Goal: Browse casually: Explore the website without a specific task or goal

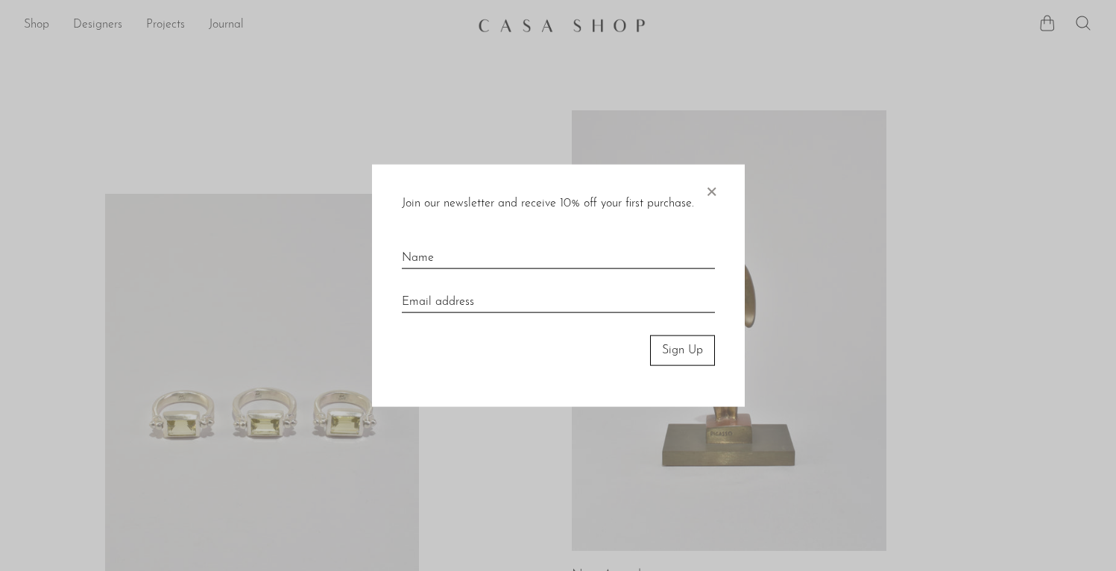
click at [727, 192] on div "Join our newsletter and receive 10% off your first purchase. × Sign Up" at bounding box center [558, 286] width 373 height 242
click at [722, 195] on div "Join our newsletter and receive 10% off your first purchase. × Sign Up" at bounding box center [558, 286] width 373 height 242
click at [716, 190] on span "×" at bounding box center [711, 189] width 15 height 48
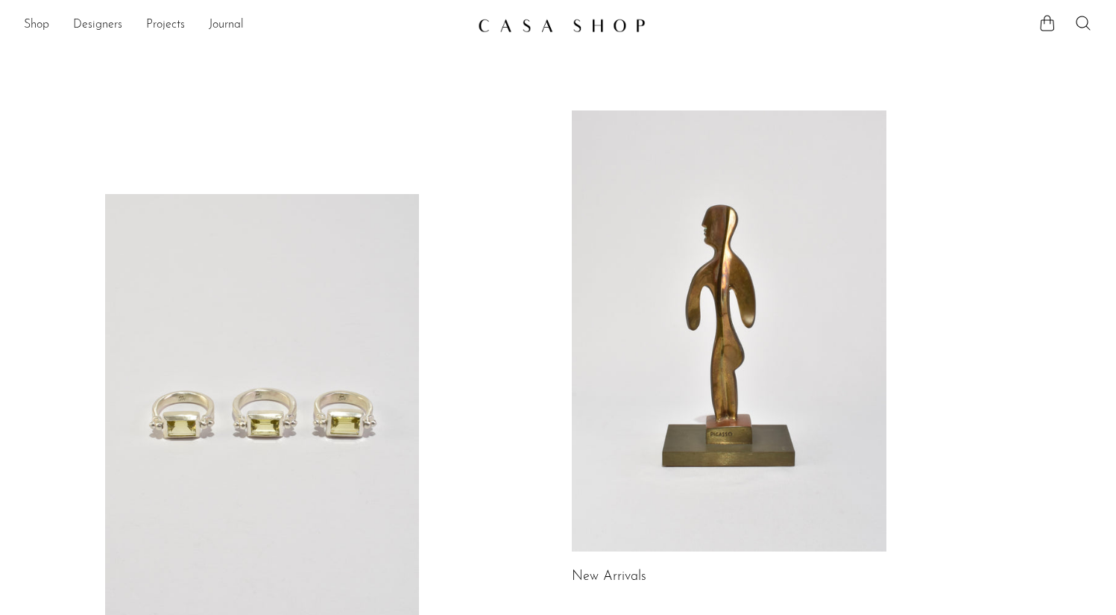
click at [21, 19] on div "Shop Featured New Arrivals Bestsellers Coming Soon Jewelry Jewelry All Earrings…" at bounding box center [558, 25] width 1116 height 27
click at [33, 23] on link "Shop" at bounding box center [36, 25] width 25 height 19
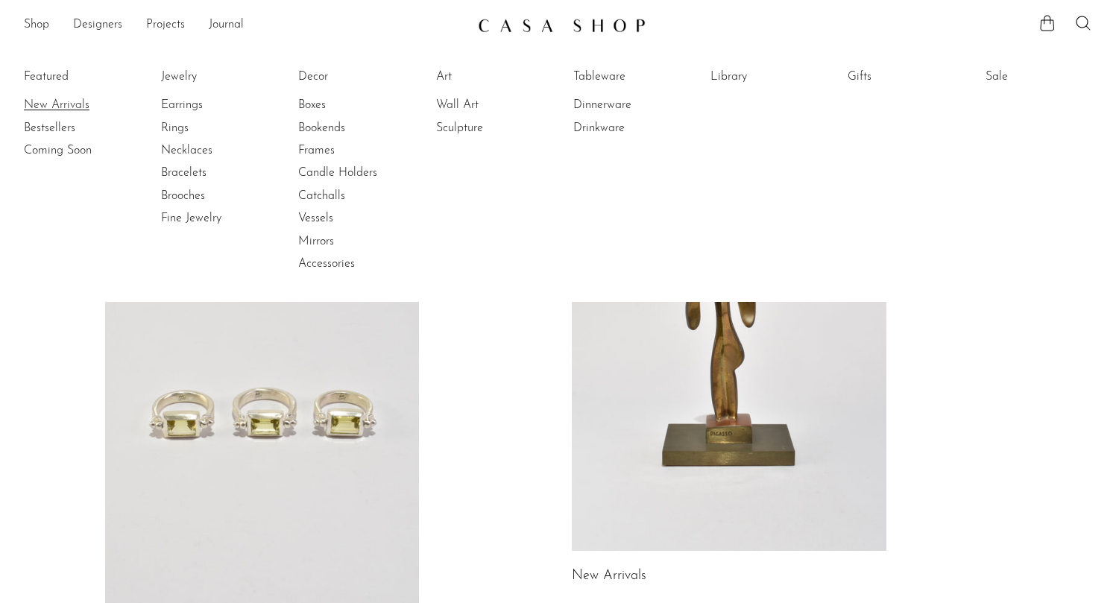
click at [55, 110] on link "New Arrivals" at bounding box center [80, 105] width 112 height 16
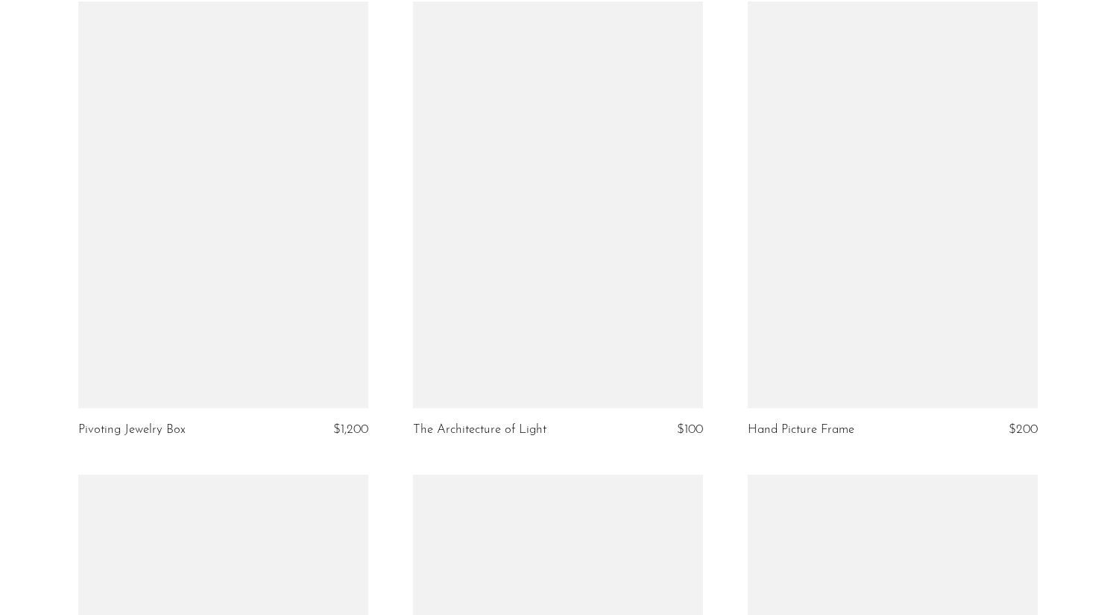
scroll to position [2997, 0]
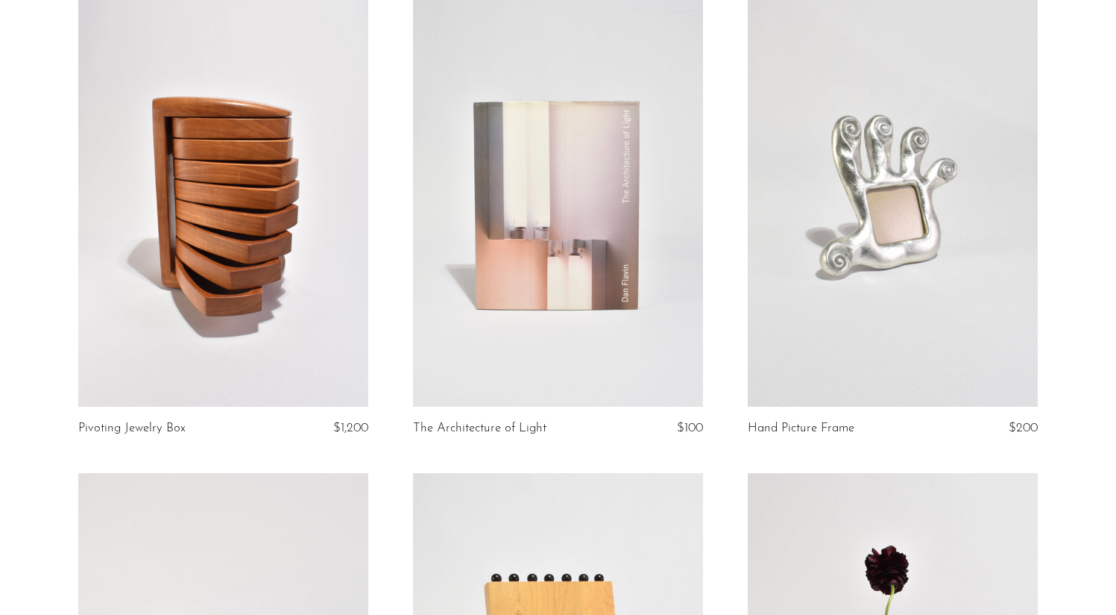
click at [1002, 257] on link at bounding box center [893, 203] width 290 height 406
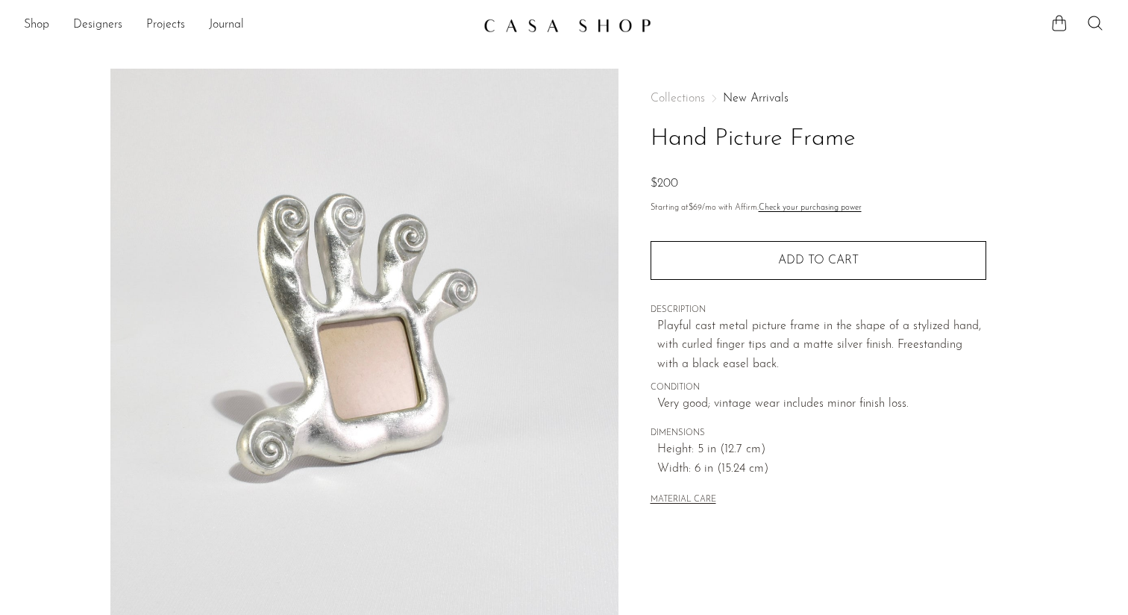
click at [1045, 192] on section "Hand Picture Frame $200" at bounding box center [564, 420] width 1128 height 703
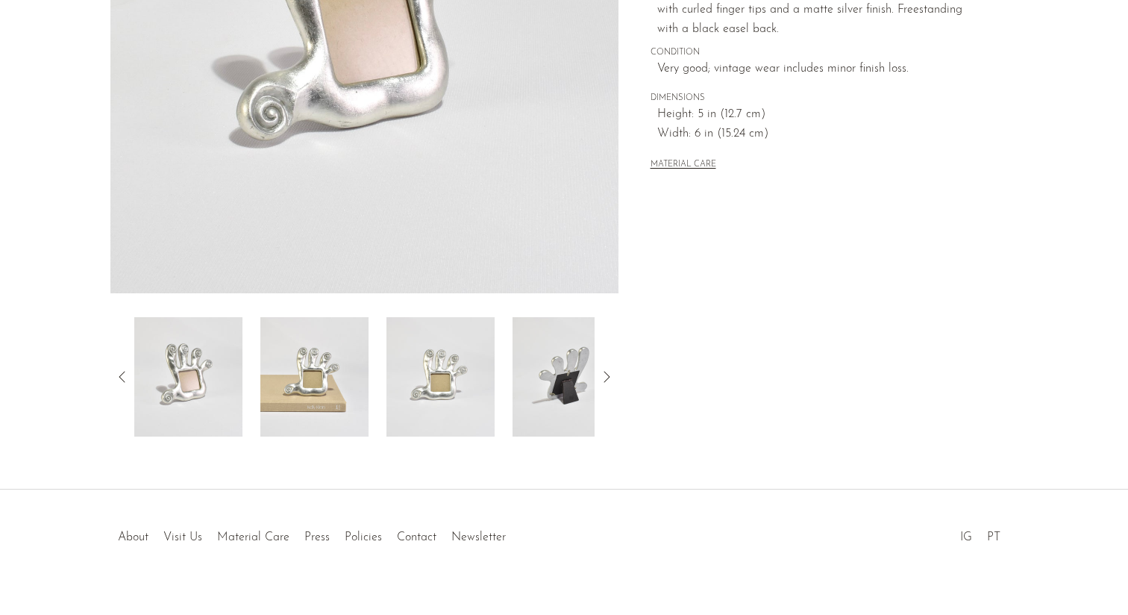
scroll to position [331, 0]
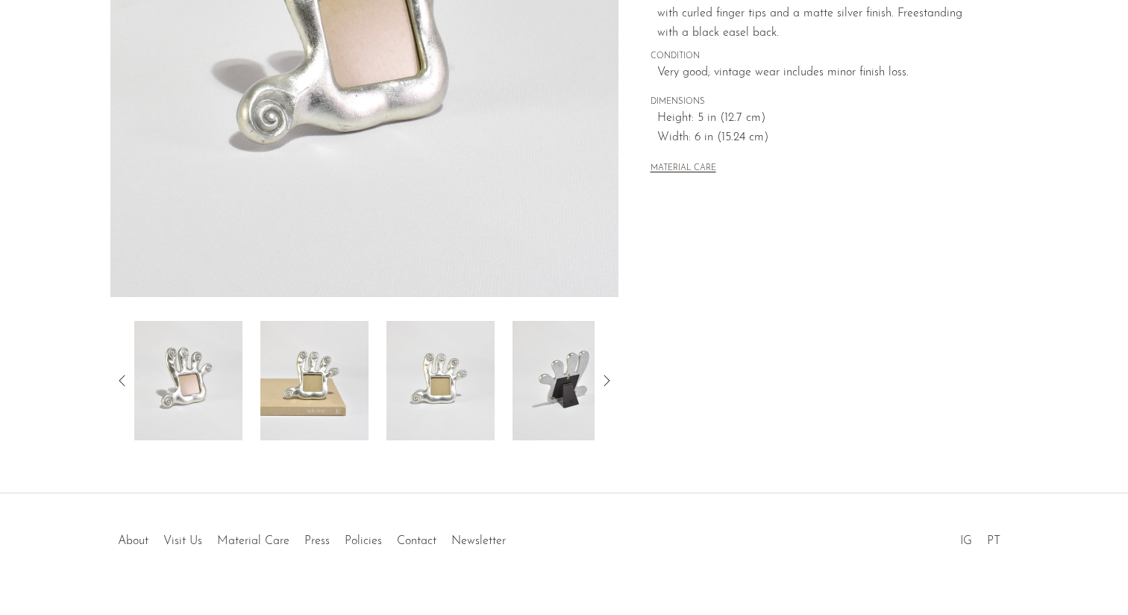
click at [537, 396] on img at bounding box center [566, 380] width 108 height 119
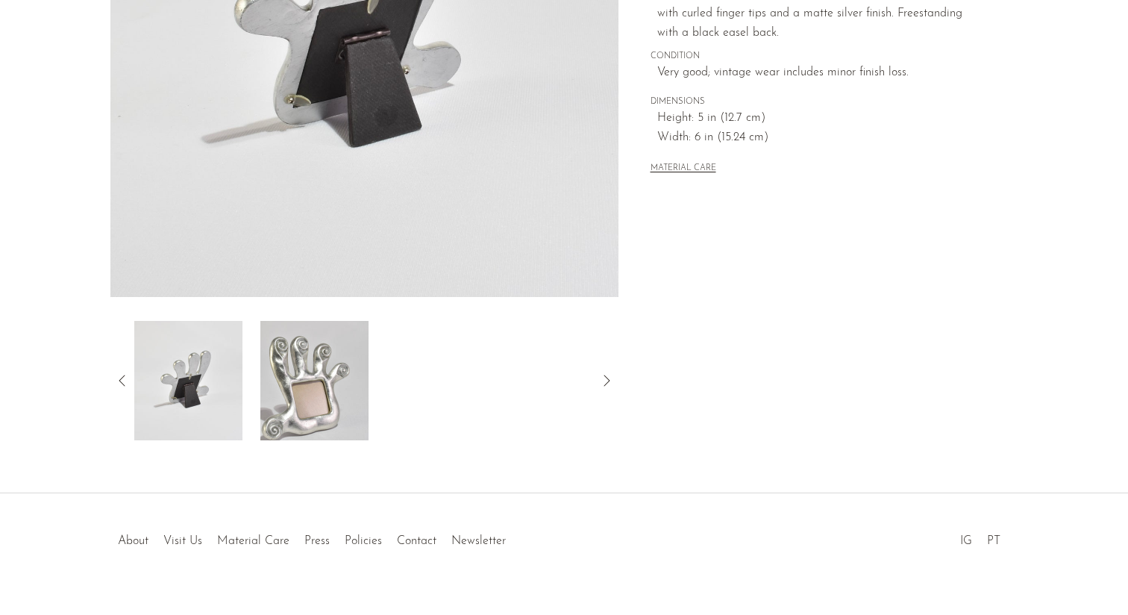
click at [198, 375] on img at bounding box center [188, 380] width 108 height 119
click at [122, 380] on icon at bounding box center [122, 380] width 18 height 18
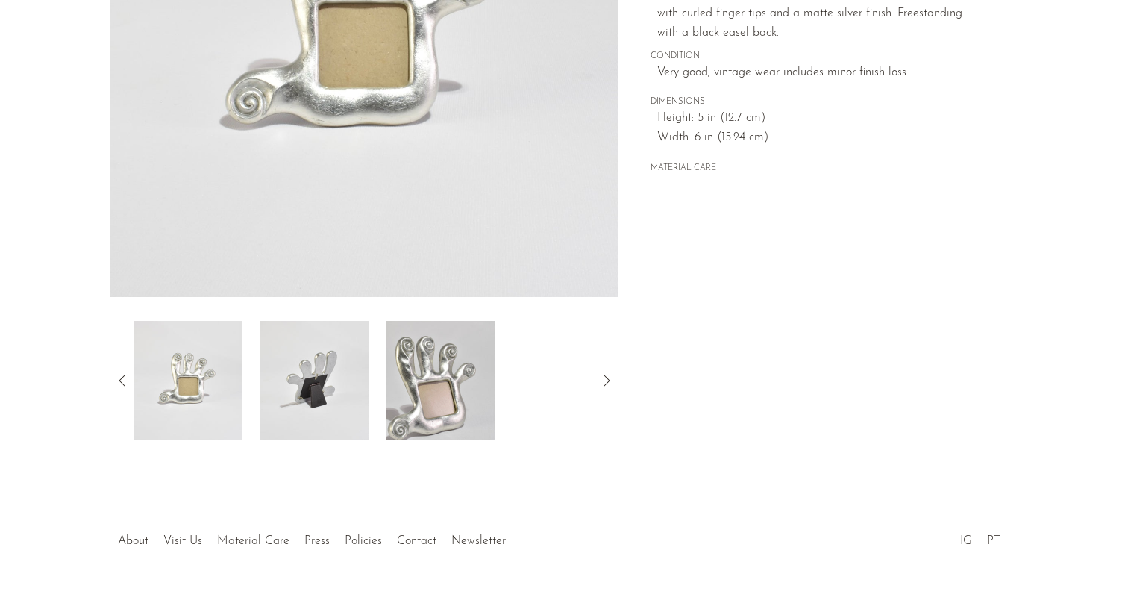
click at [194, 389] on img at bounding box center [188, 380] width 108 height 119
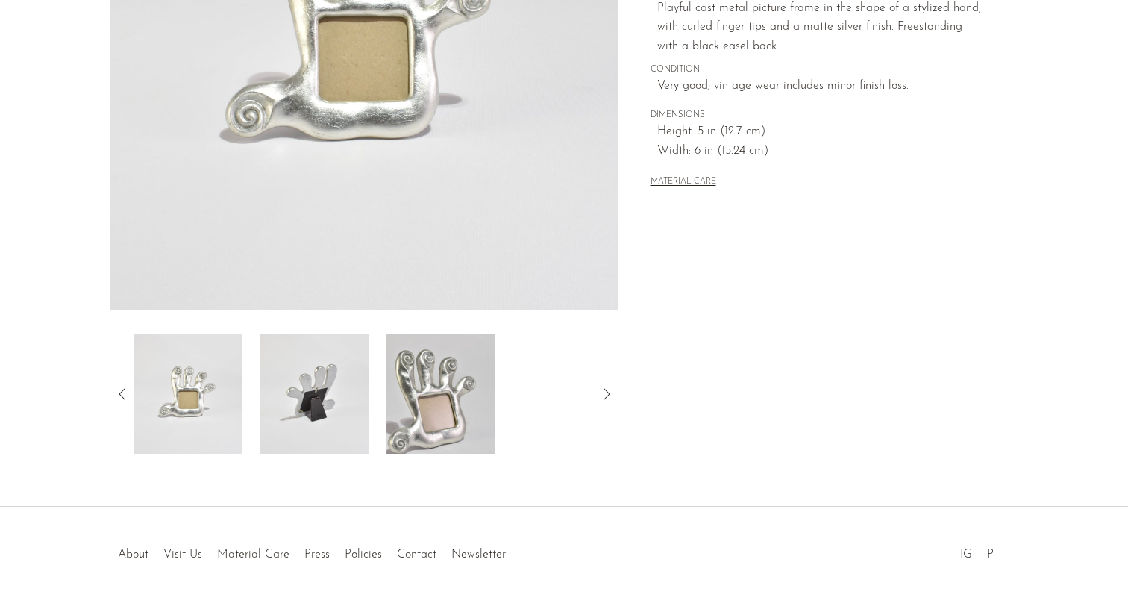
scroll to position [311, 0]
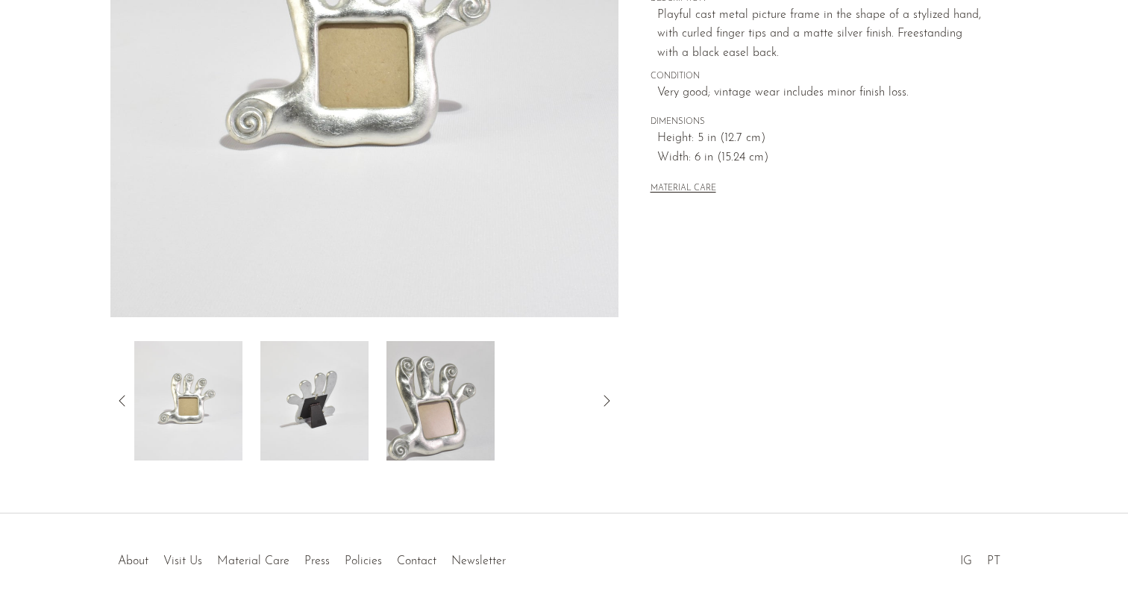
click at [122, 401] on icon at bounding box center [122, 401] width 18 height 18
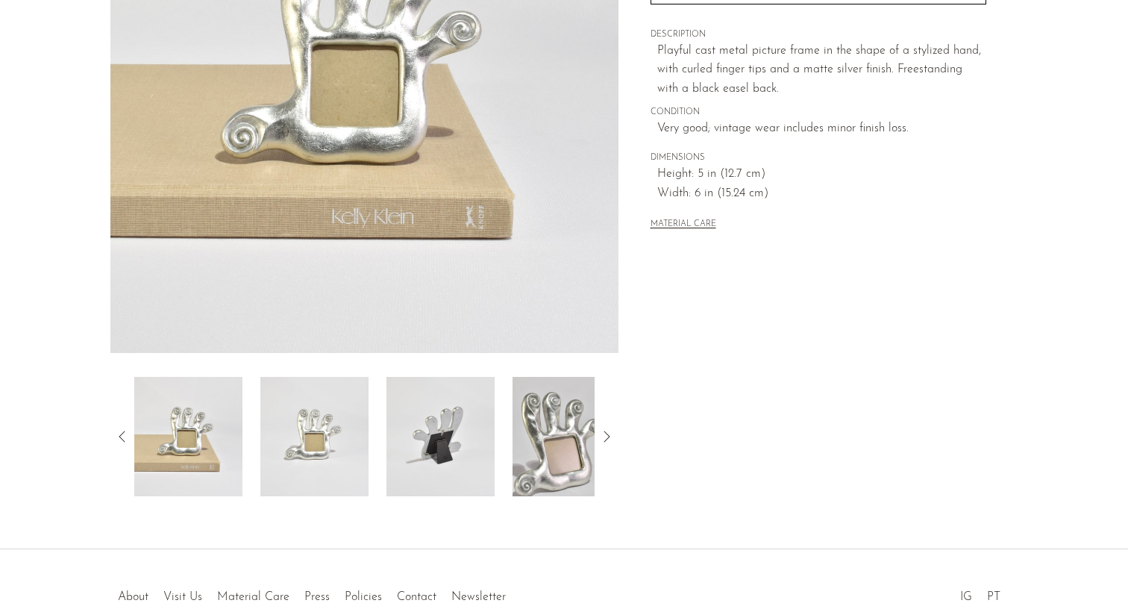
scroll to position [256, 0]
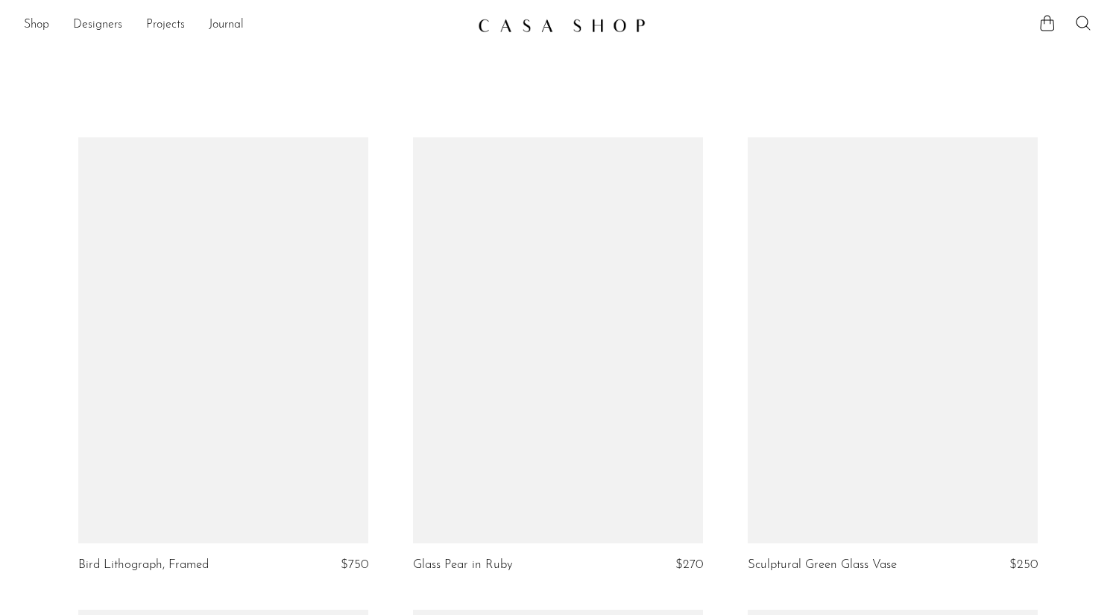
scroll to position [2997, 0]
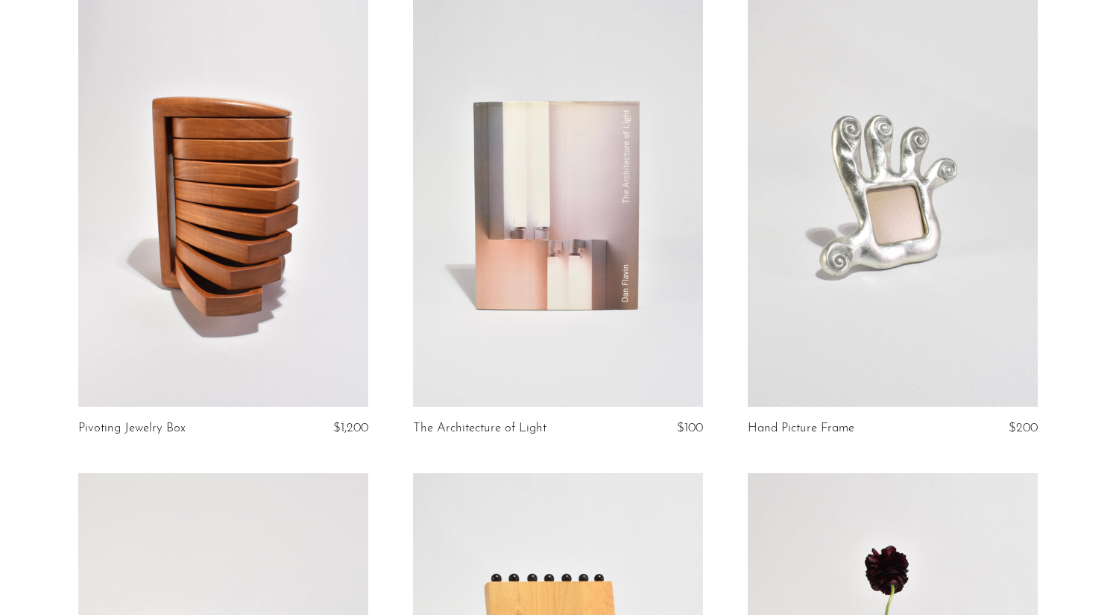
click at [1085, 239] on section "Bird Lithograph, Framed $750 Glass Pear in Ruby $270 Sculptural Green Glass Vas…" at bounding box center [558, 0] width 1116 height 5721
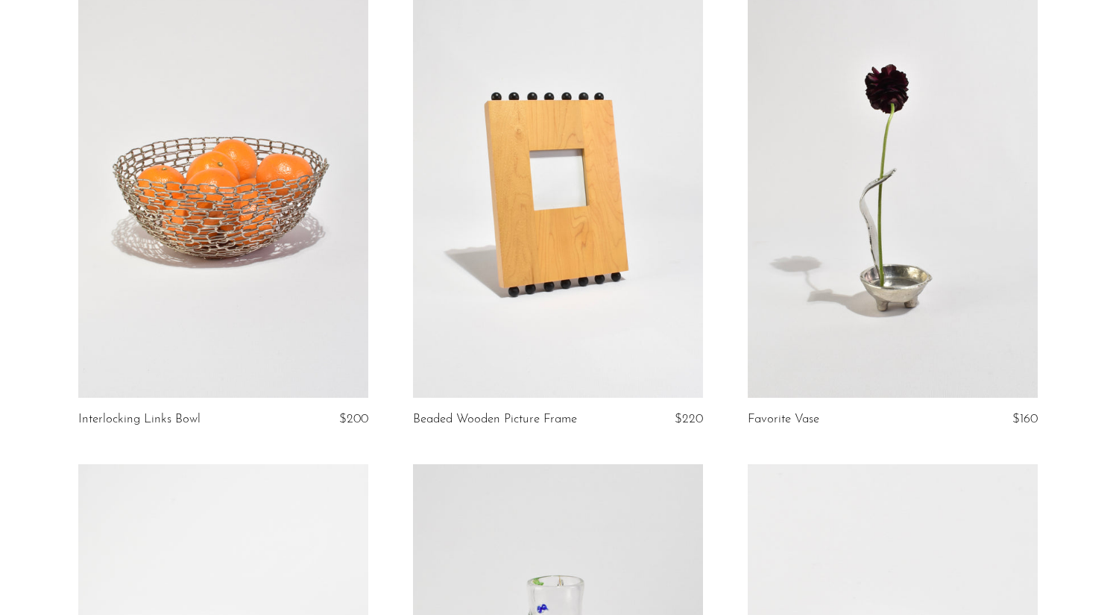
scroll to position [3490, 0]
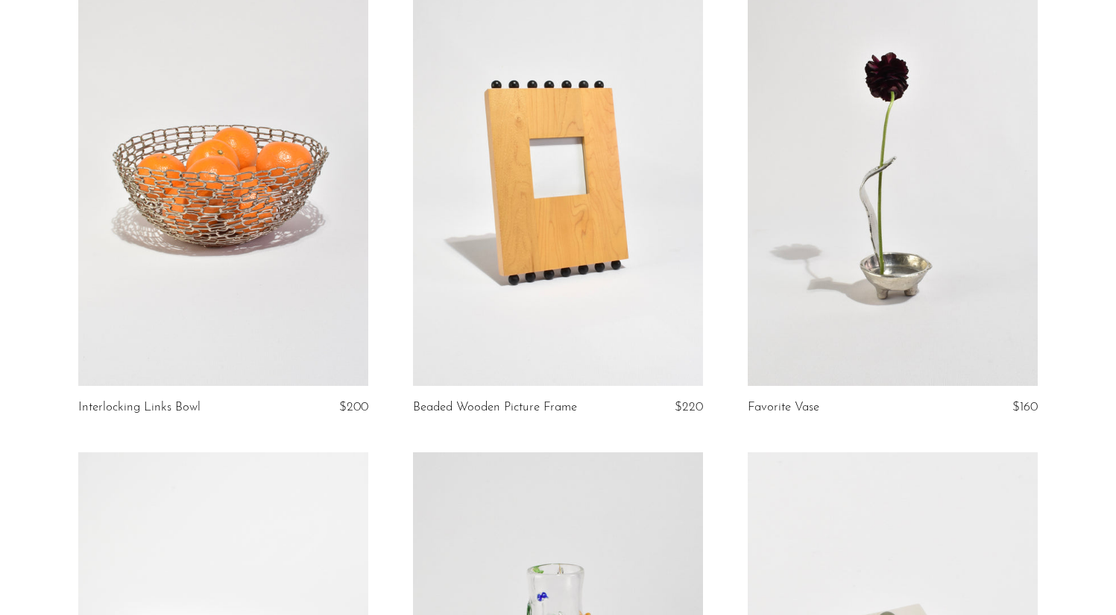
click at [854, 171] on link at bounding box center [893, 183] width 290 height 406
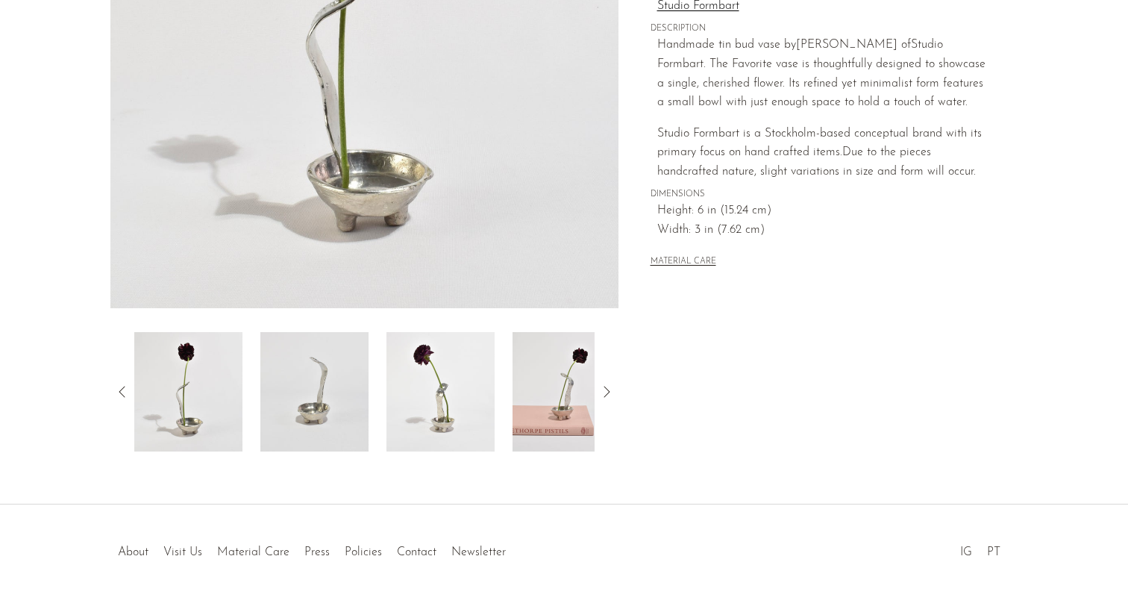
scroll to position [320, 0]
click at [572, 386] on img at bounding box center [566, 391] width 108 height 119
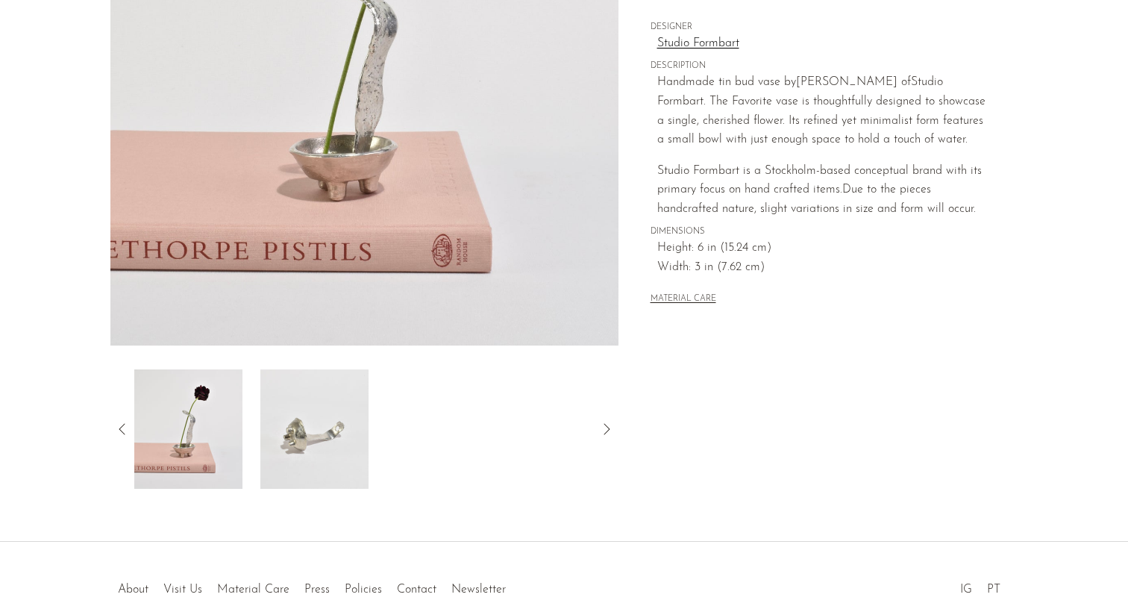
scroll to position [75, 0]
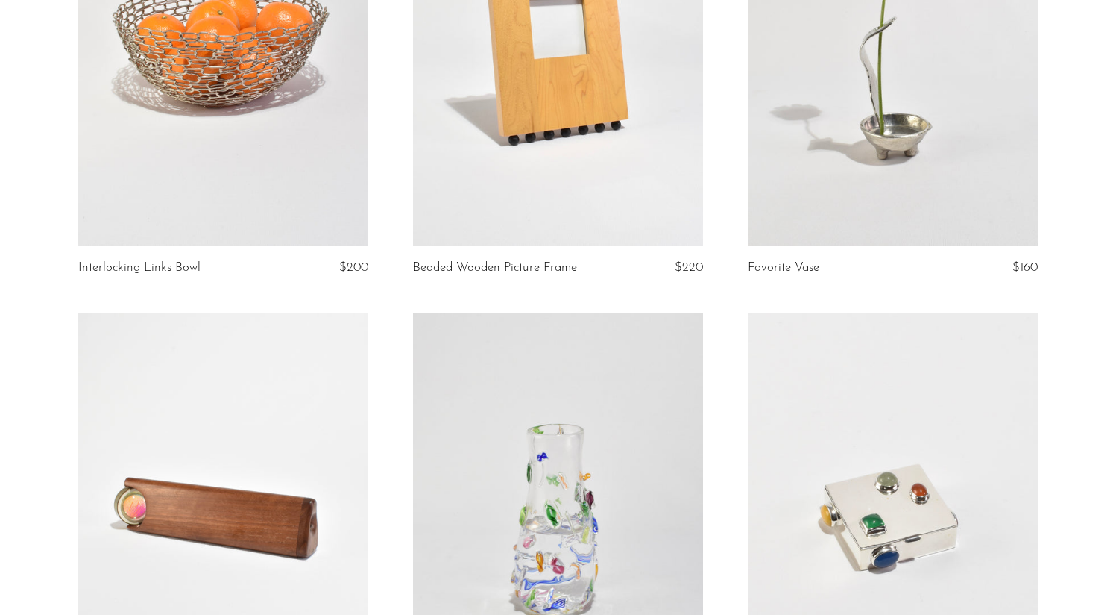
scroll to position [3955, 0]
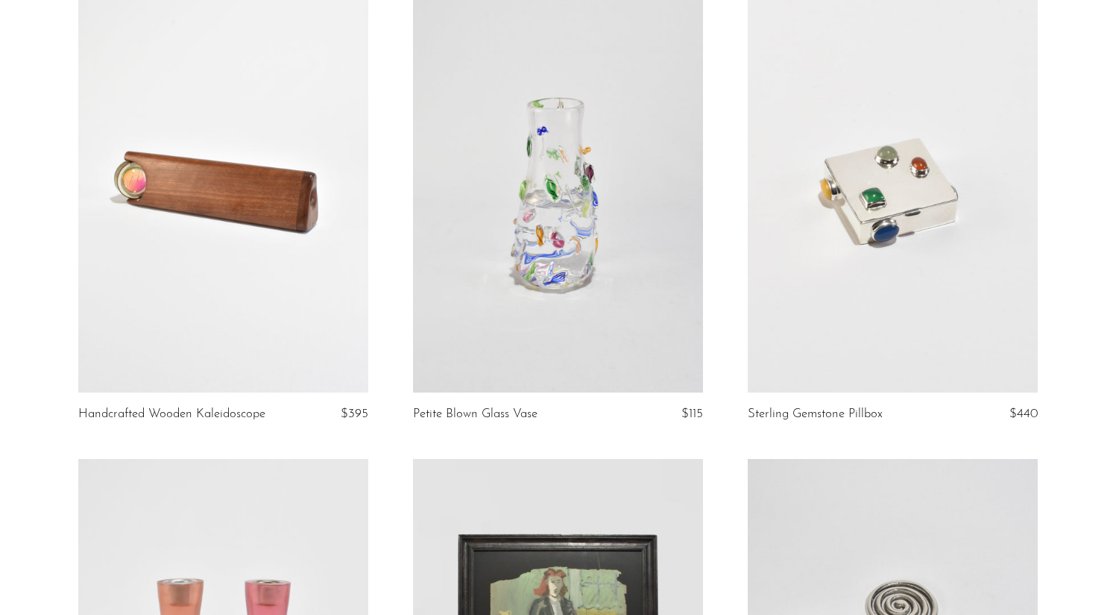
click at [890, 289] on link at bounding box center [893, 190] width 290 height 406
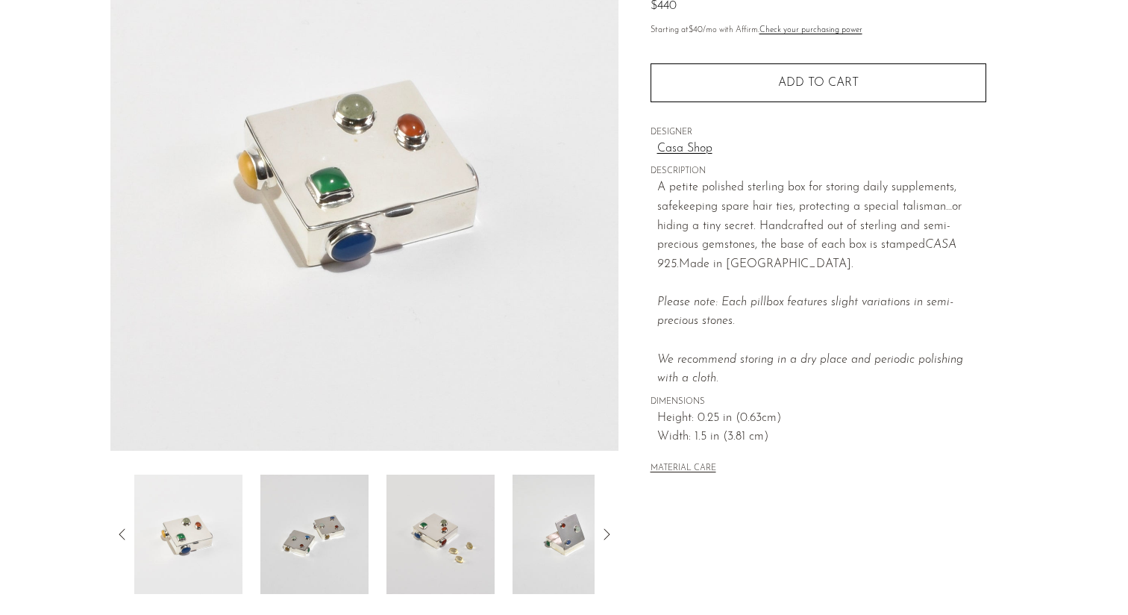
scroll to position [183, 0]
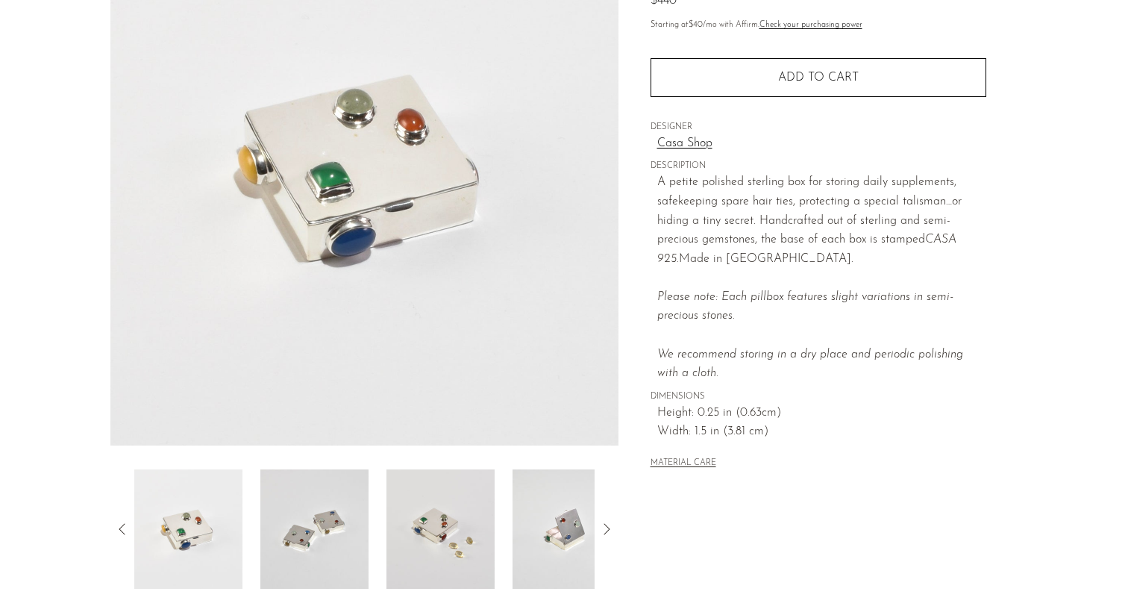
click at [352, 521] on img at bounding box center [314, 528] width 108 height 119
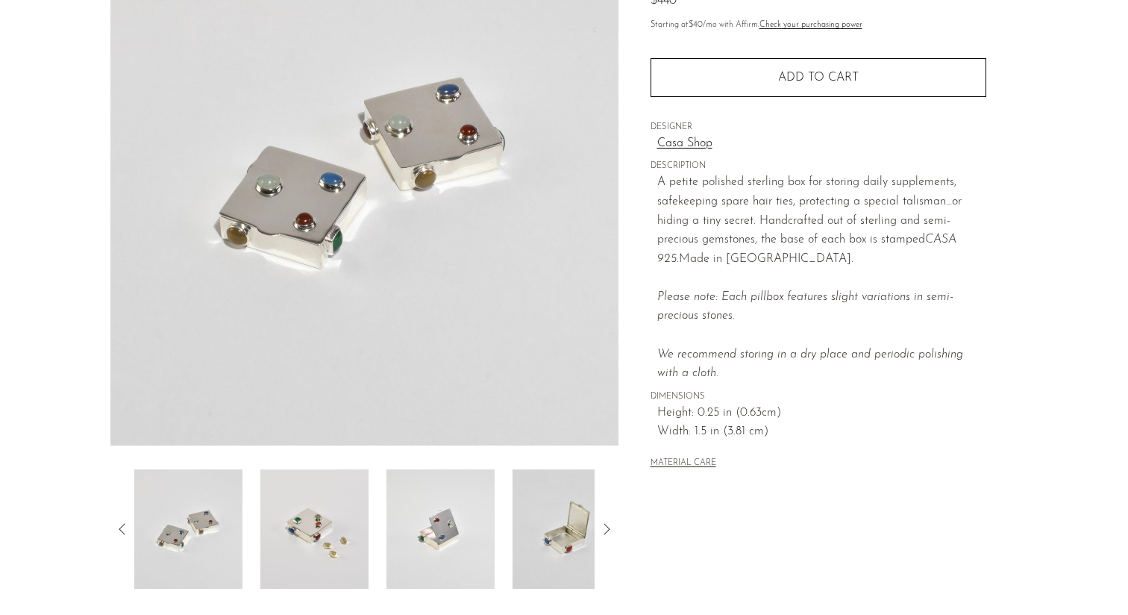
click at [444, 527] on img at bounding box center [440, 528] width 108 height 119
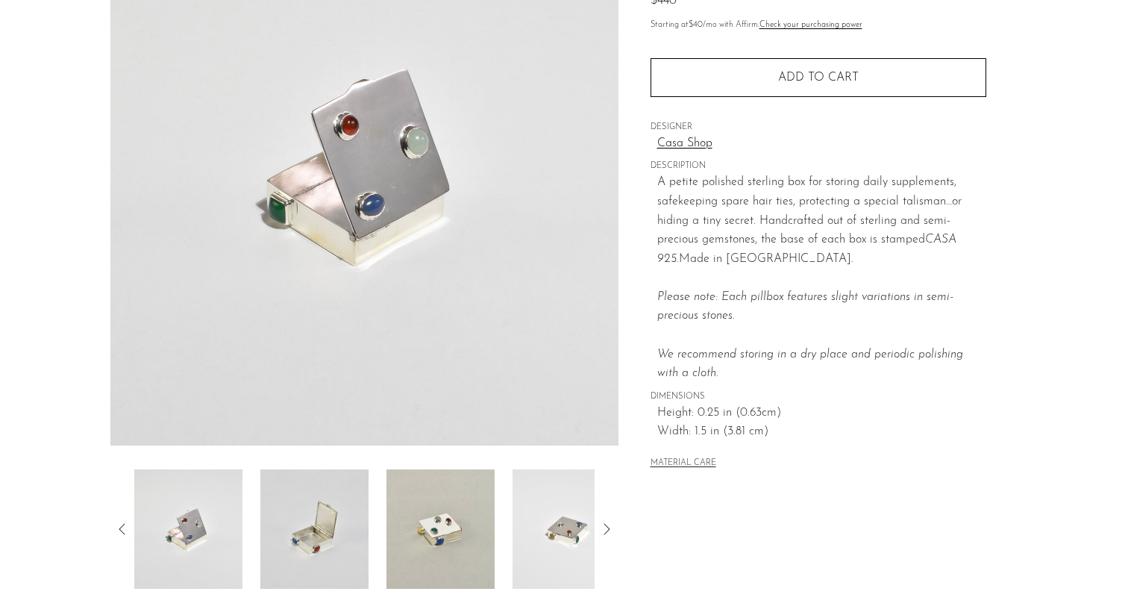
click at [444, 527] on img at bounding box center [440, 528] width 108 height 119
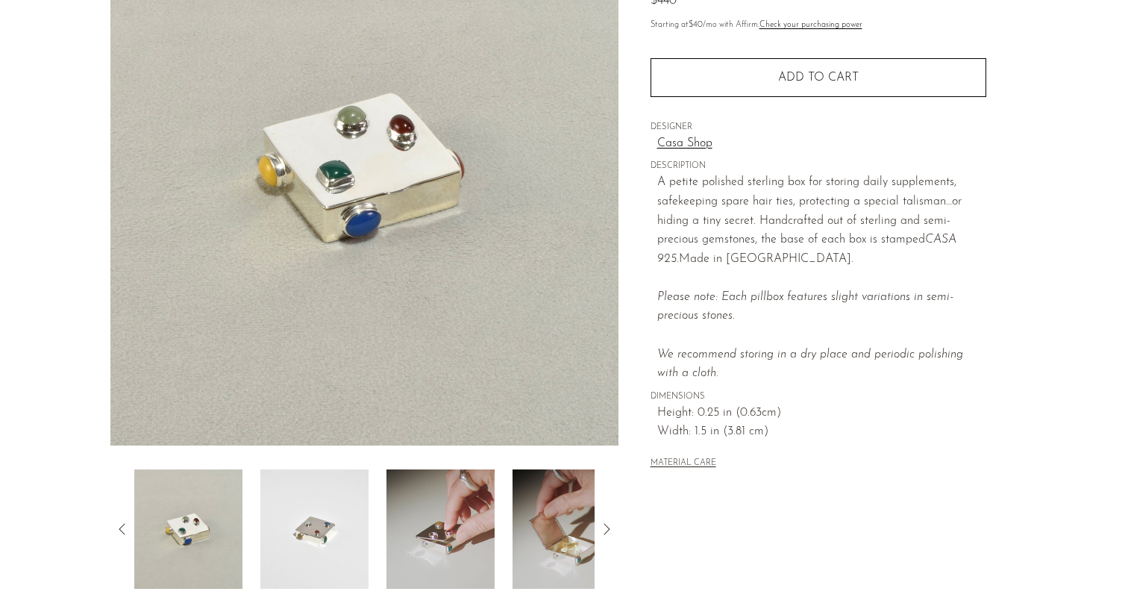
click at [444, 527] on img at bounding box center [440, 528] width 108 height 119
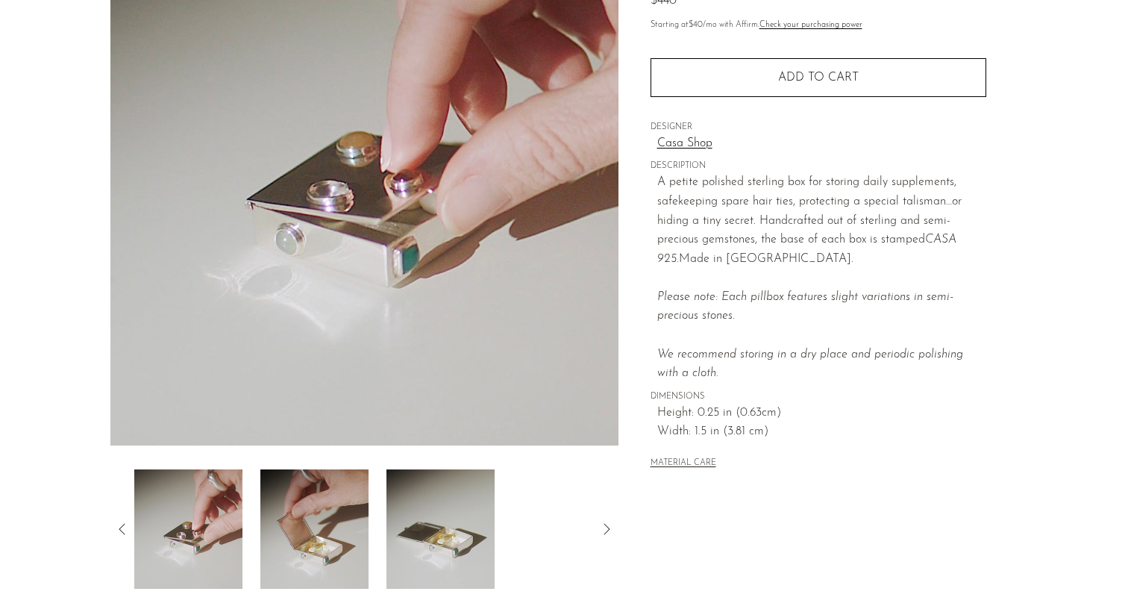
click at [444, 527] on img at bounding box center [440, 528] width 108 height 119
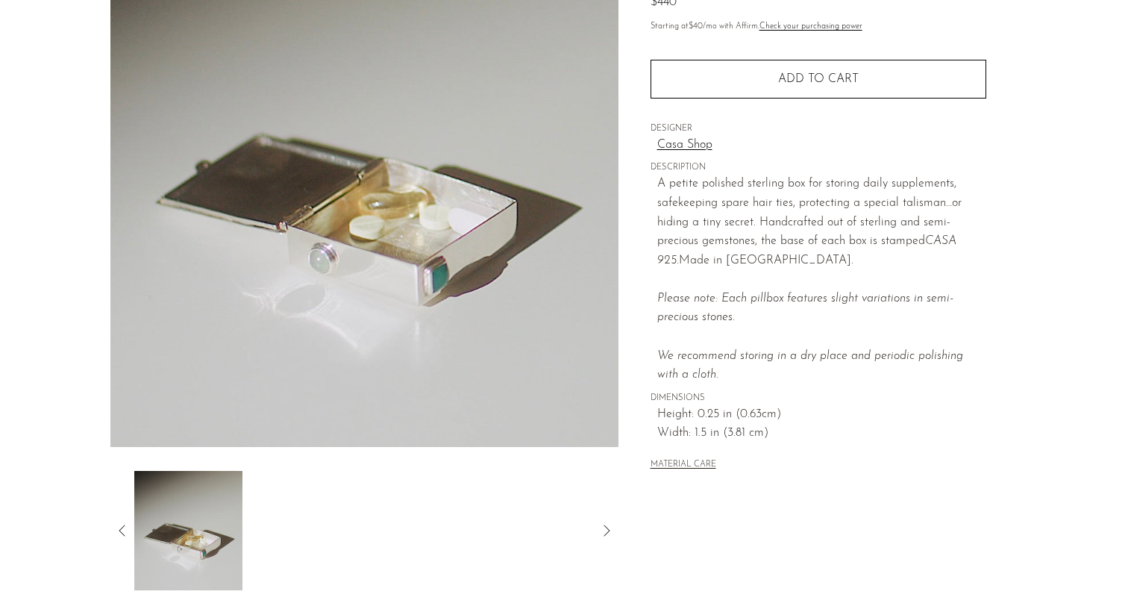
scroll to position [180, 0]
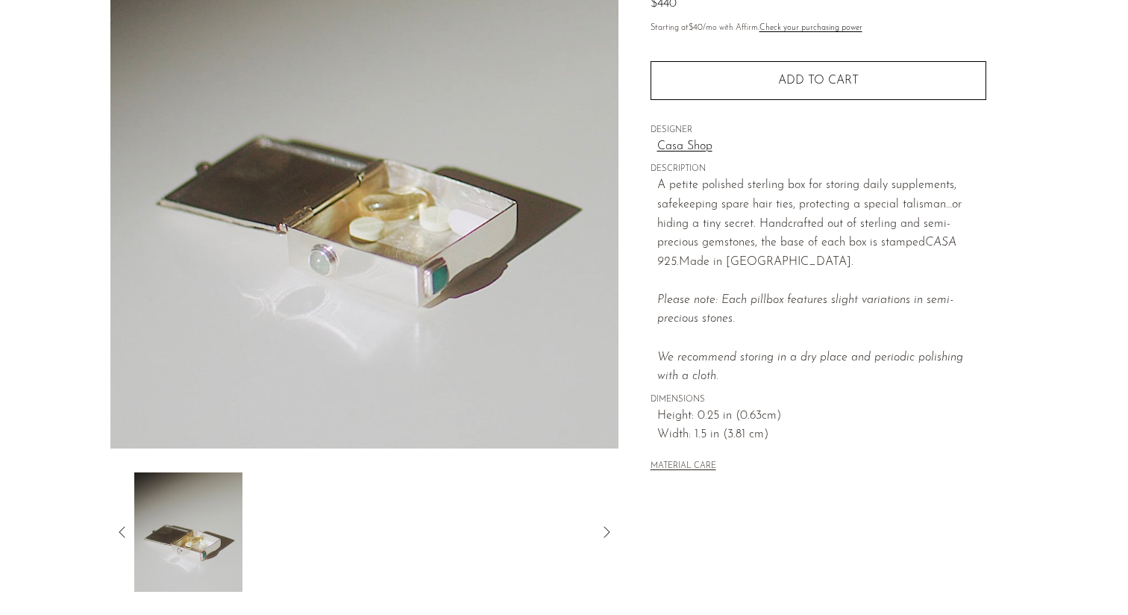
click at [117, 525] on icon at bounding box center [122, 532] width 18 height 18
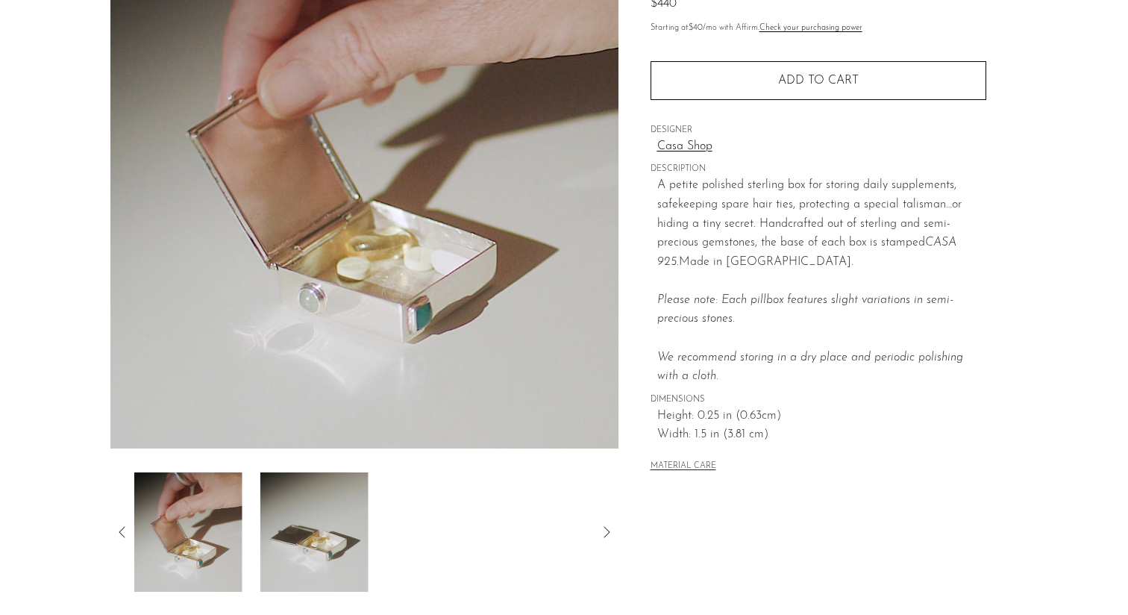
click at [117, 525] on icon at bounding box center [122, 532] width 18 height 18
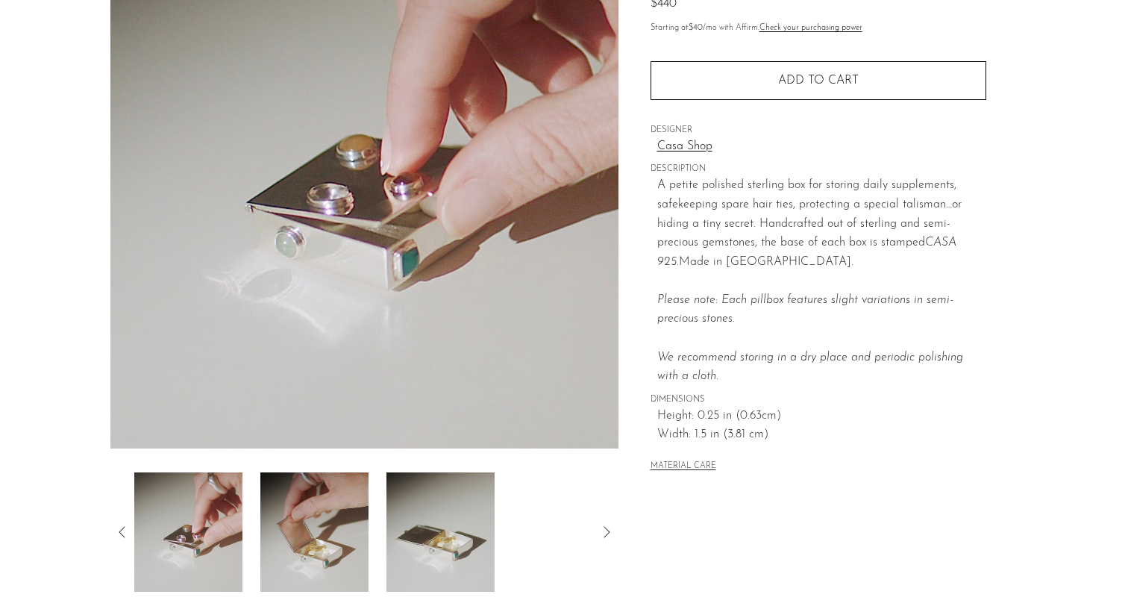
click at [118, 525] on icon at bounding box center [122, 532] width 18 height 18
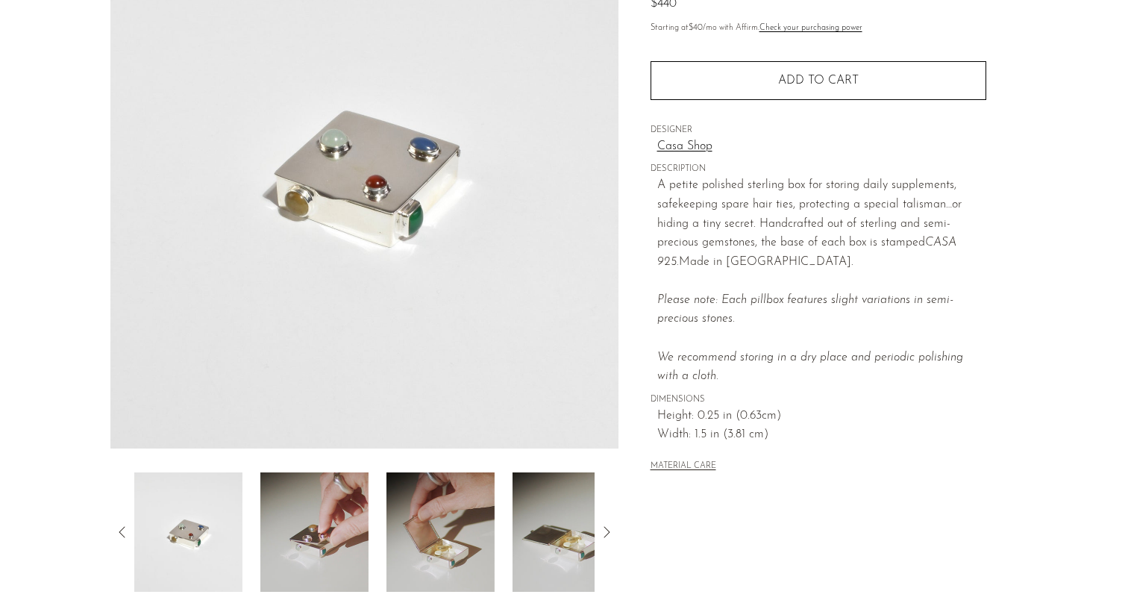
click at [118, 525] on icon at bounding box center [122, 532] width 18 height 18
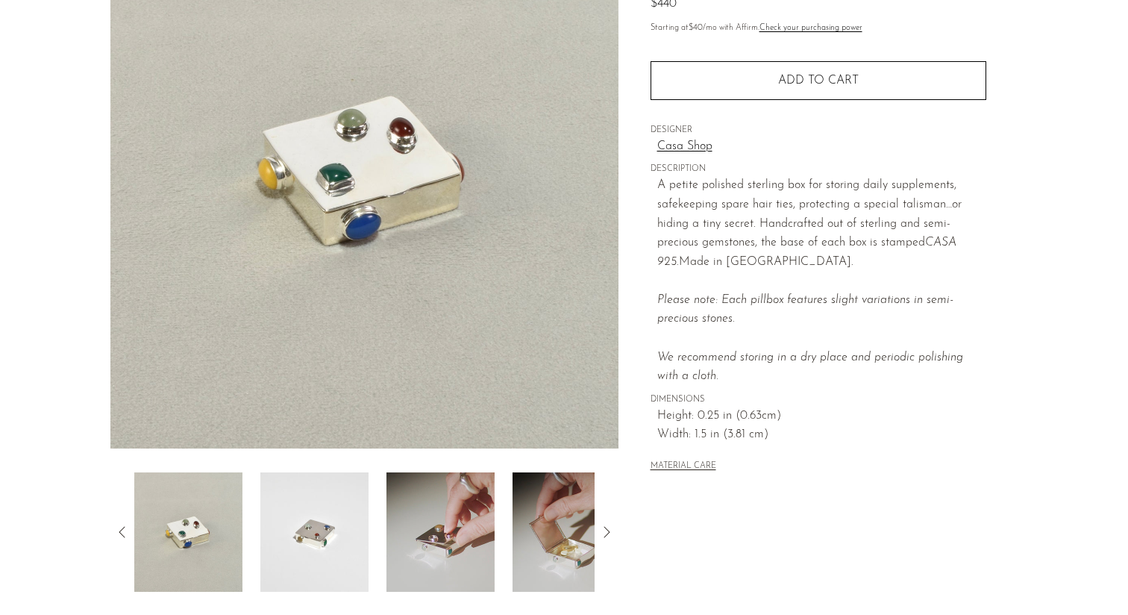
click at [118, 525] on icon at bounding box center [122, 532] width 18 height 18
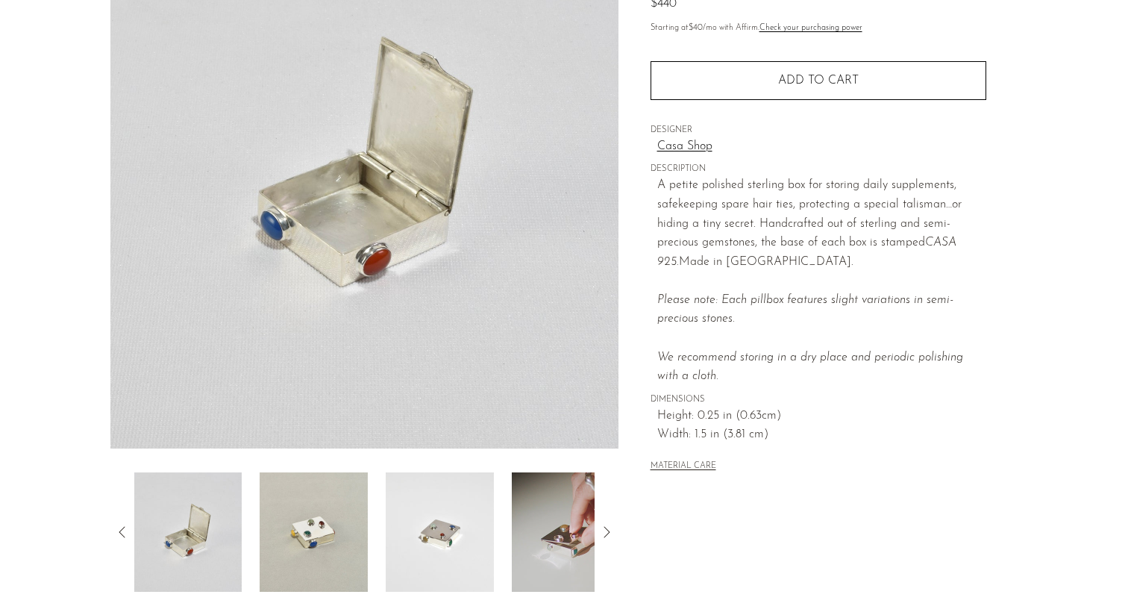
click at [118, 525] on icon at bounding box center [122, 532] width 18 height 18
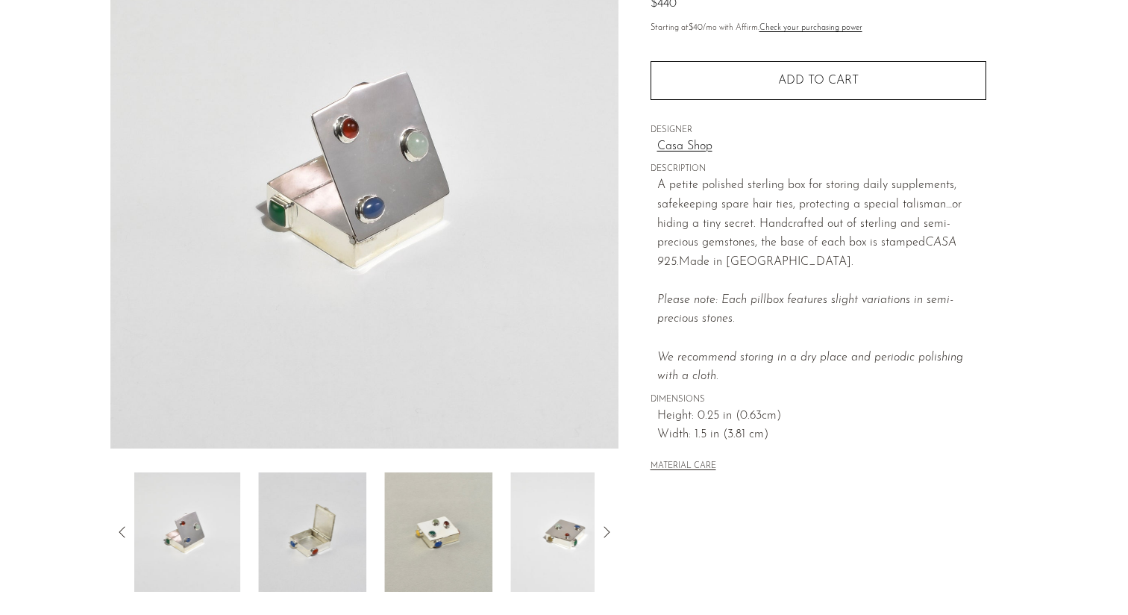
click at [118, 525] on icon at bounding box center [122, 532] width 18 height 18
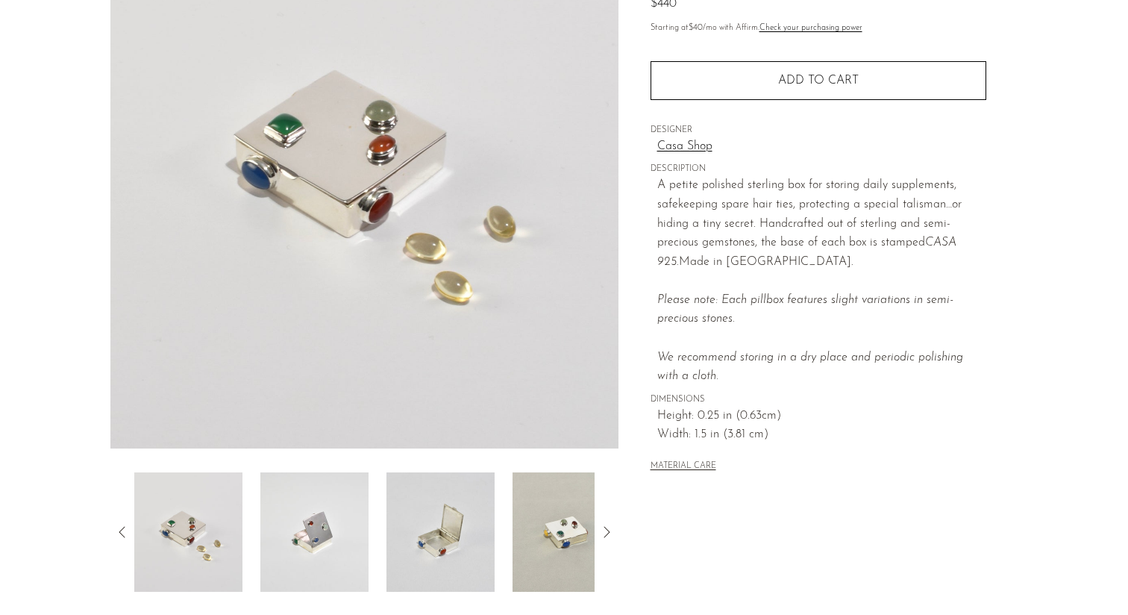
click at [118, 525] on icon at bounding box center [122, 532] width 18 height 18
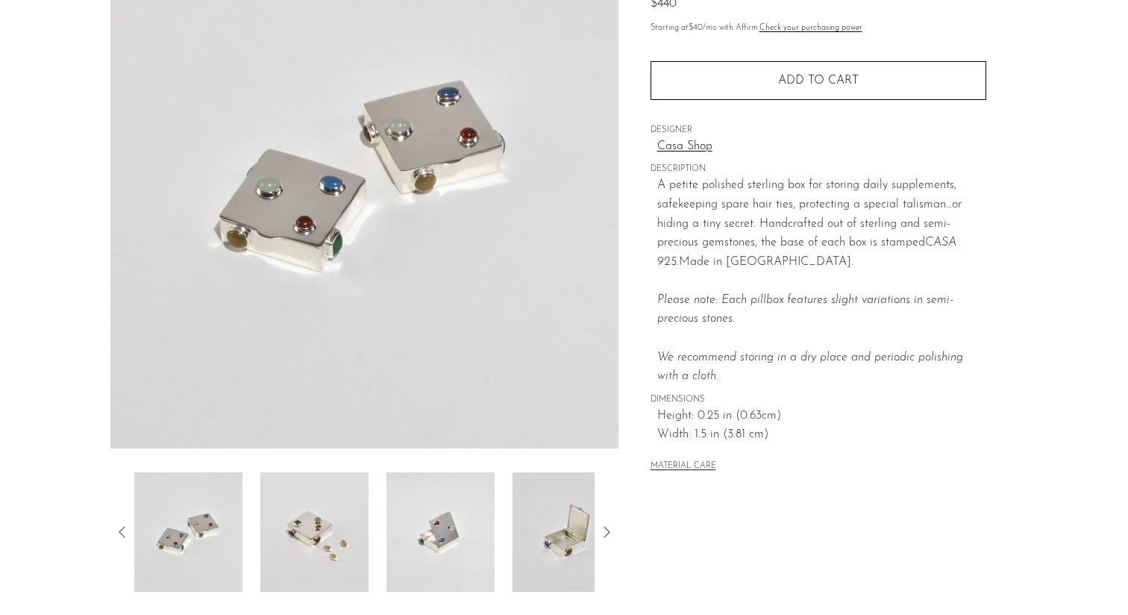
click at [118, 525] on icon at bounding box center [122, 532] width 18 height 18
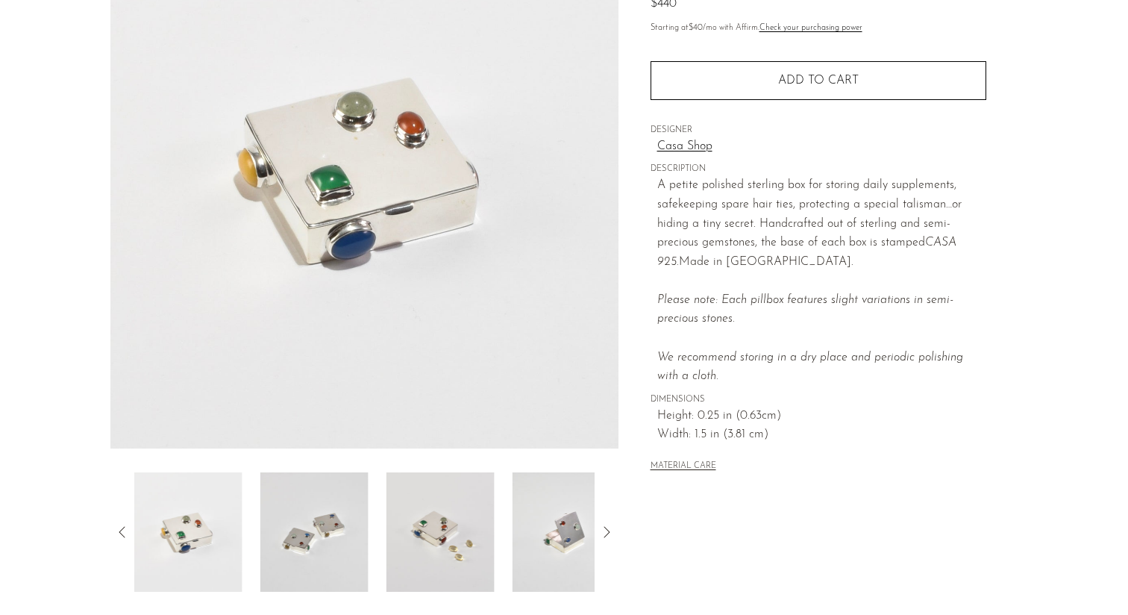
click at [118, 525] on icon at bounding box center [122, 532] width 18 height 18
click at [688, 513] on div "Collections New Arrivals Sterling Gemstone Pillbox $440 Starting at $40 /mo wit…" at bounding box center [817, 240] width 399 height 703
click at [532, 541] on img at bounding box center [566, 531] width 108 height 119
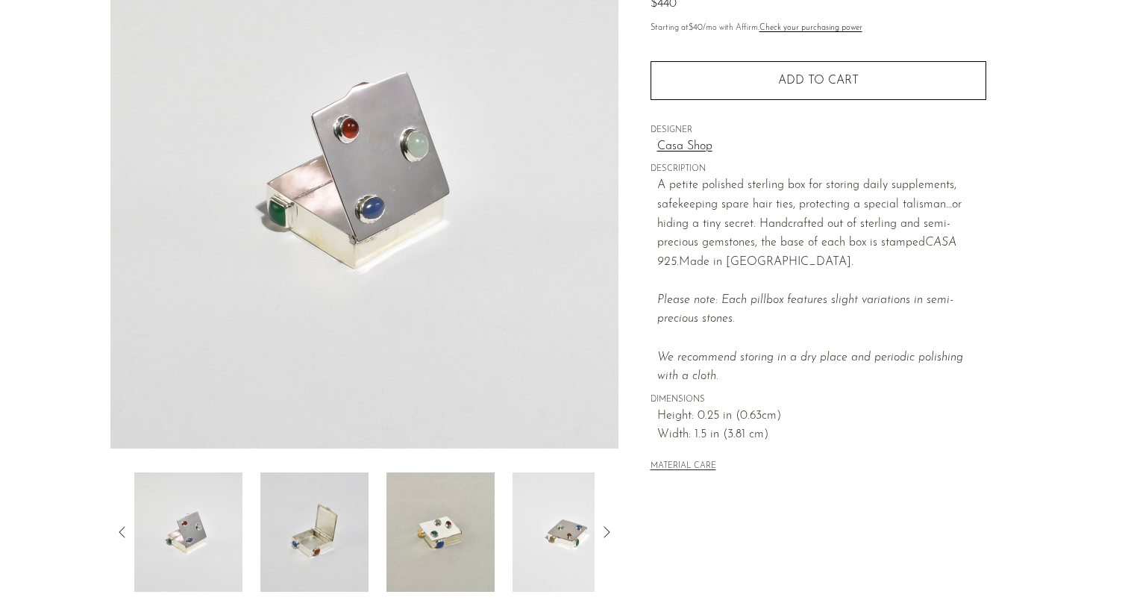
click at [398, 526] on img at bounding box center [440, 531] width 108 height 119
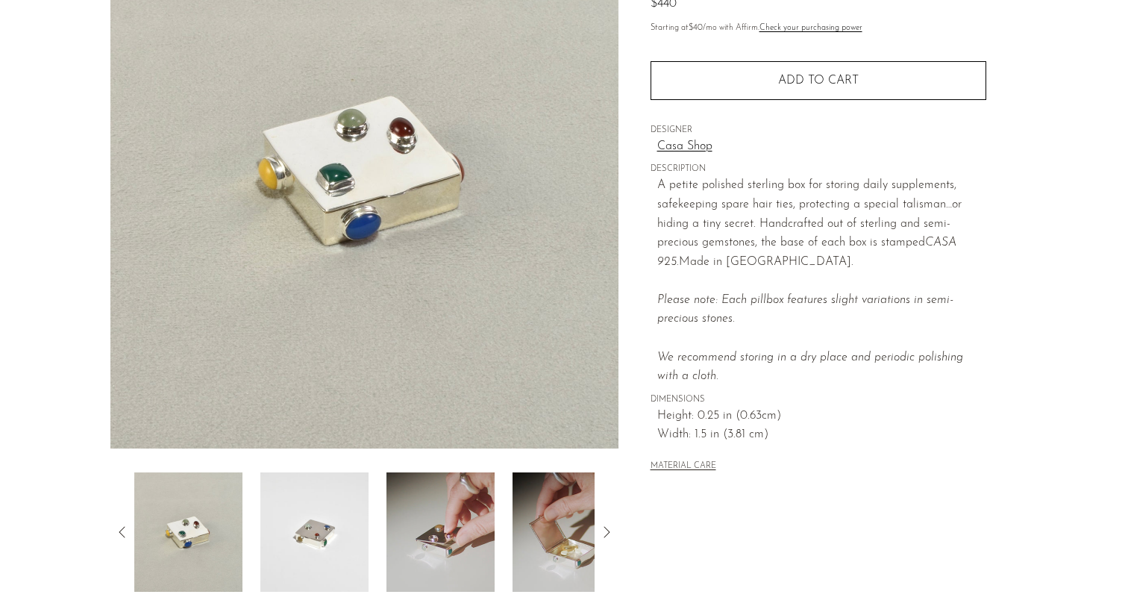
click at [483, 522] on img at bounding box center [440, 531] width 108 height 119
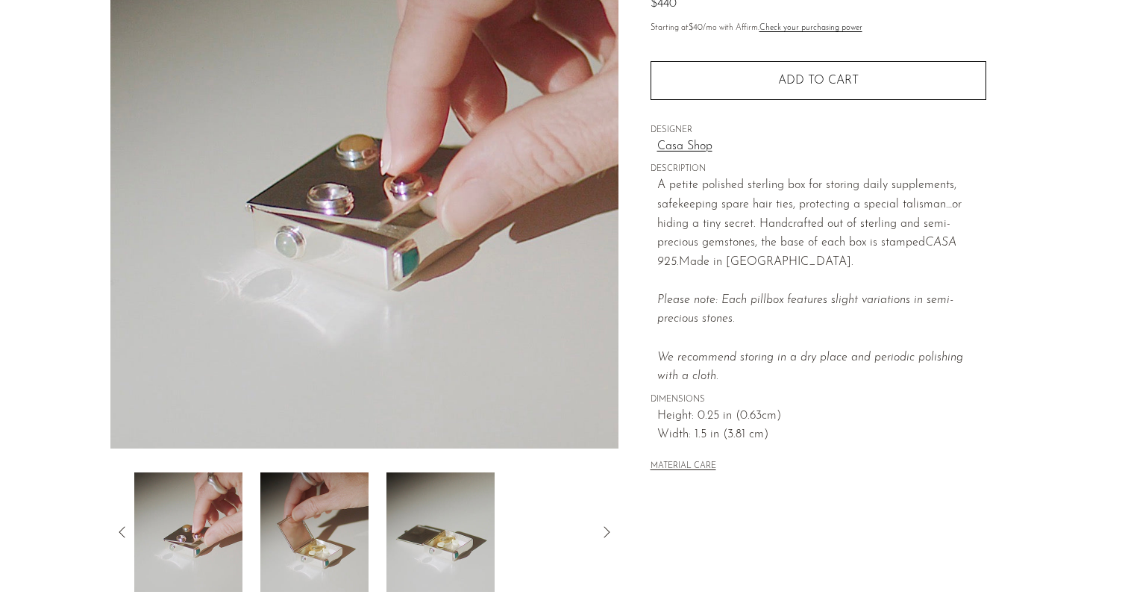
click at [446, 513] on img at bounding box center [440, 531] width 108 height 119
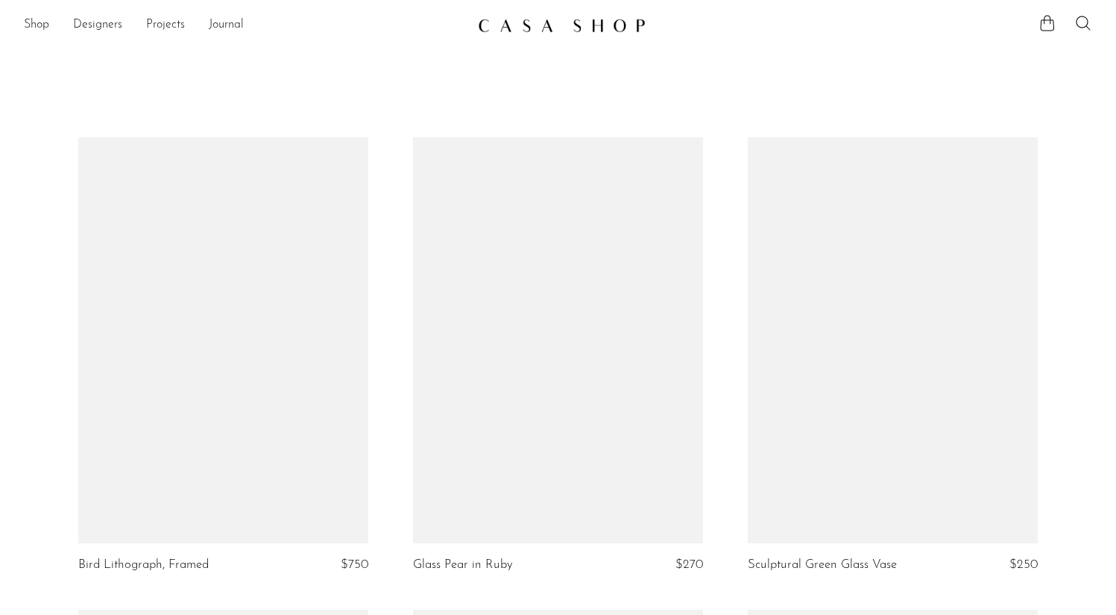
scroll to position [3955, 0]
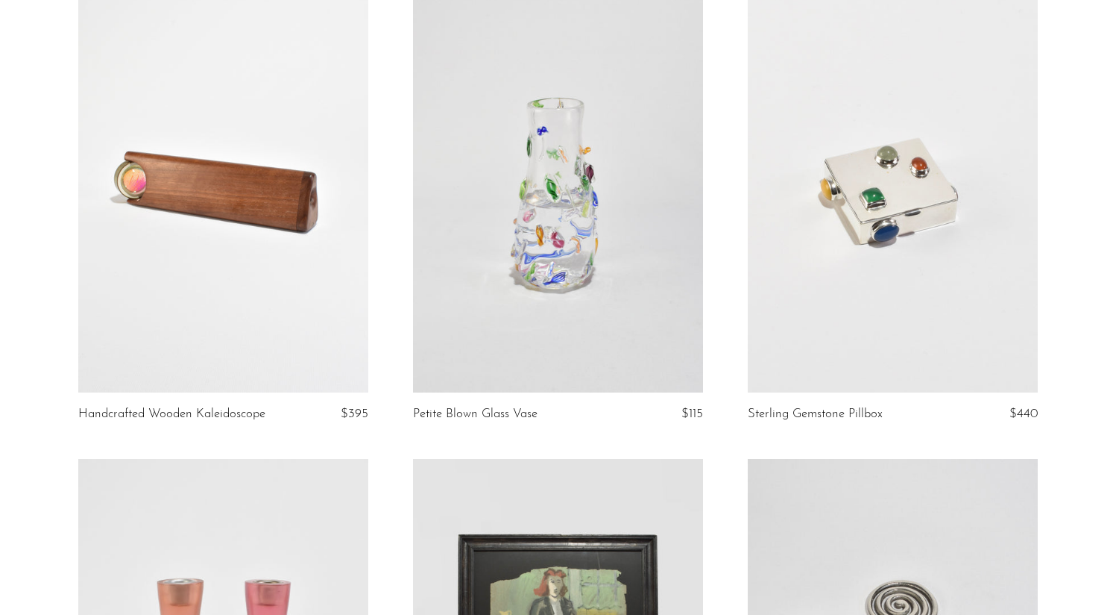
click at [222, 234] on link at bounding box center [223, 190] width 290 height 406
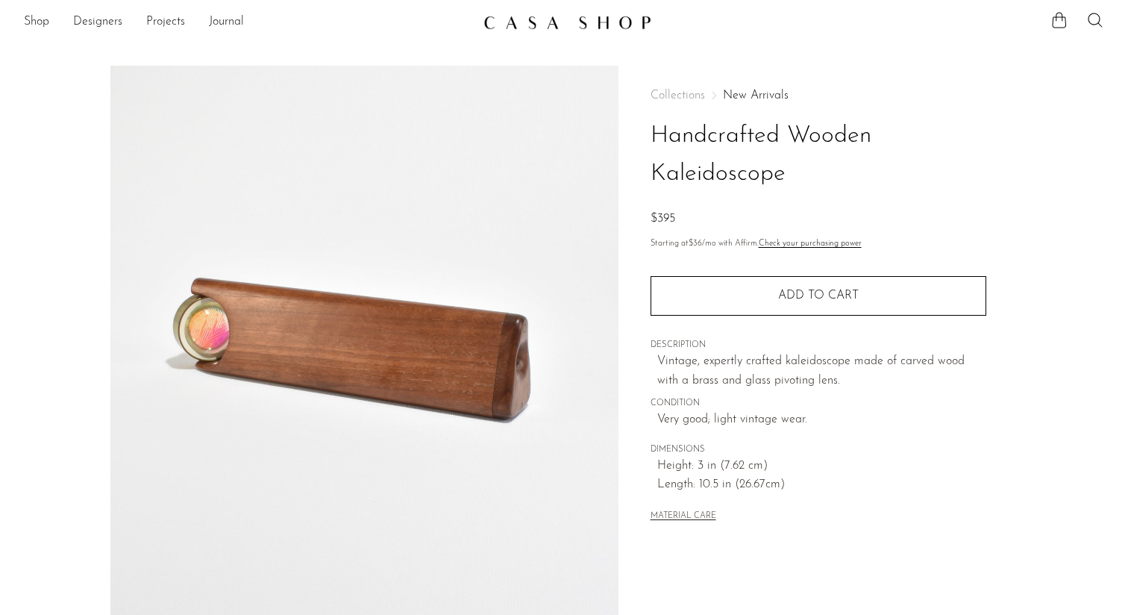
scroll to position [281, 0]
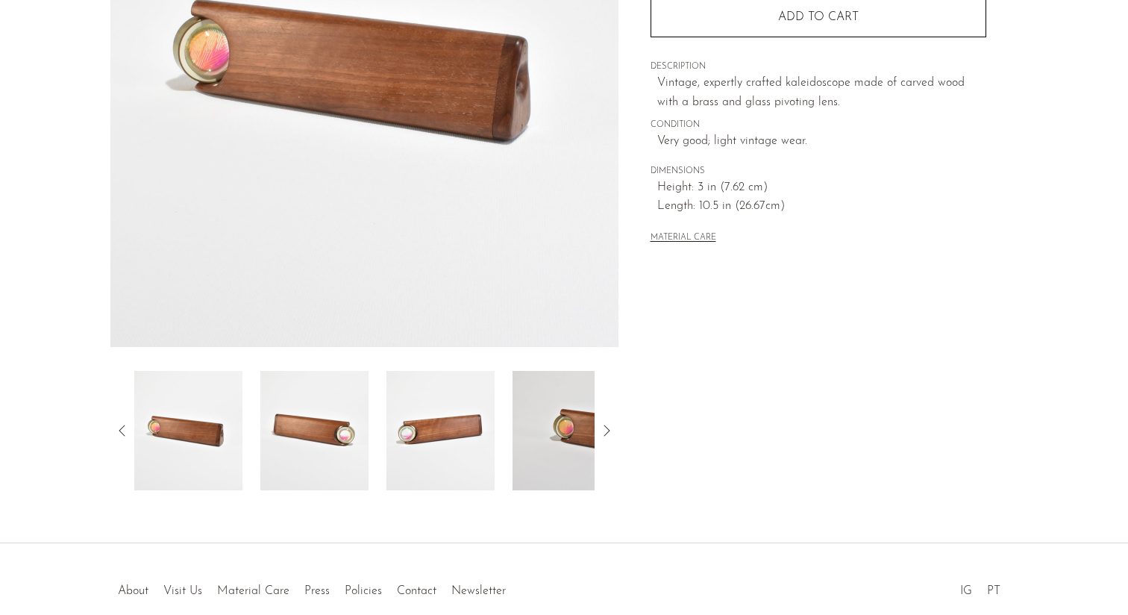
click at [331, 451] on img at bounding box center [314, 430] width 108 height 119
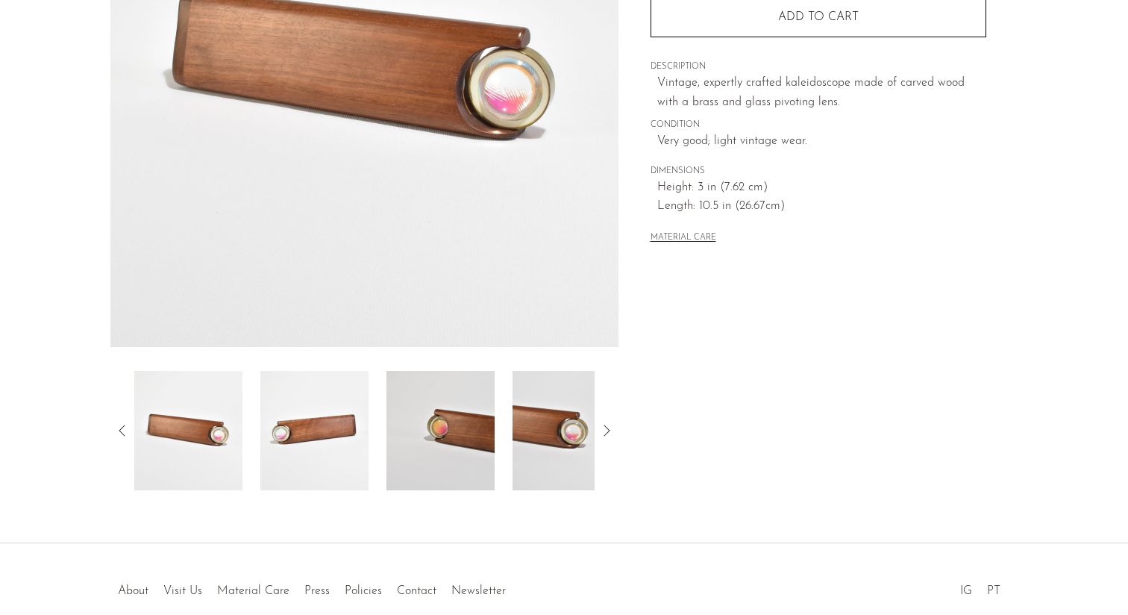
click at [356, 416] on img at bounding box center [314, 430] width 108 height 119
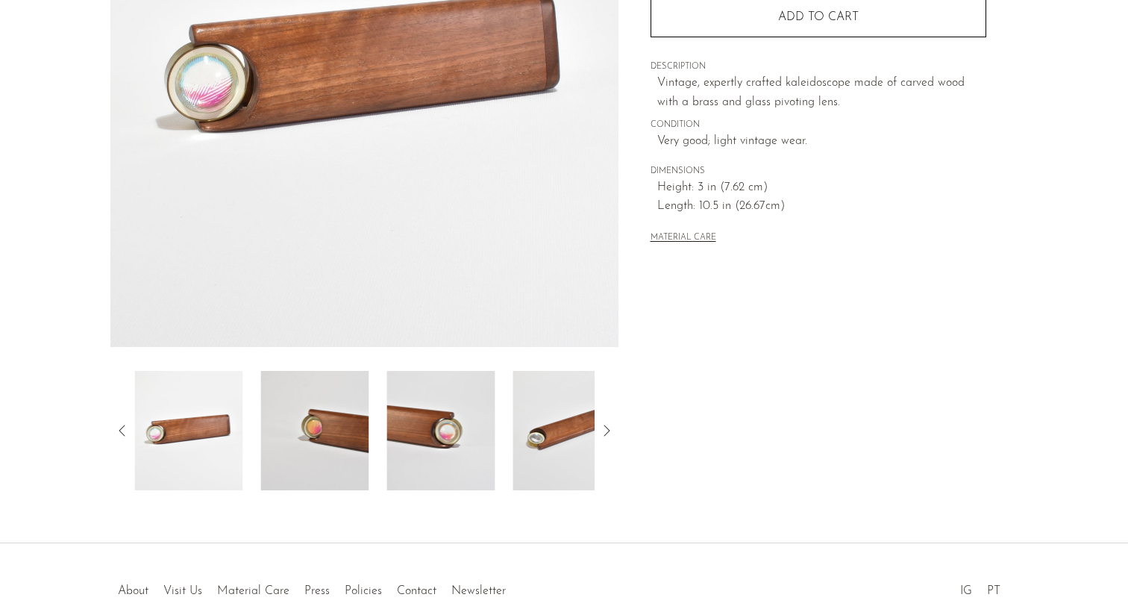
click at [409, 417] on img at bounding box center [440, 430] width 108 height 119
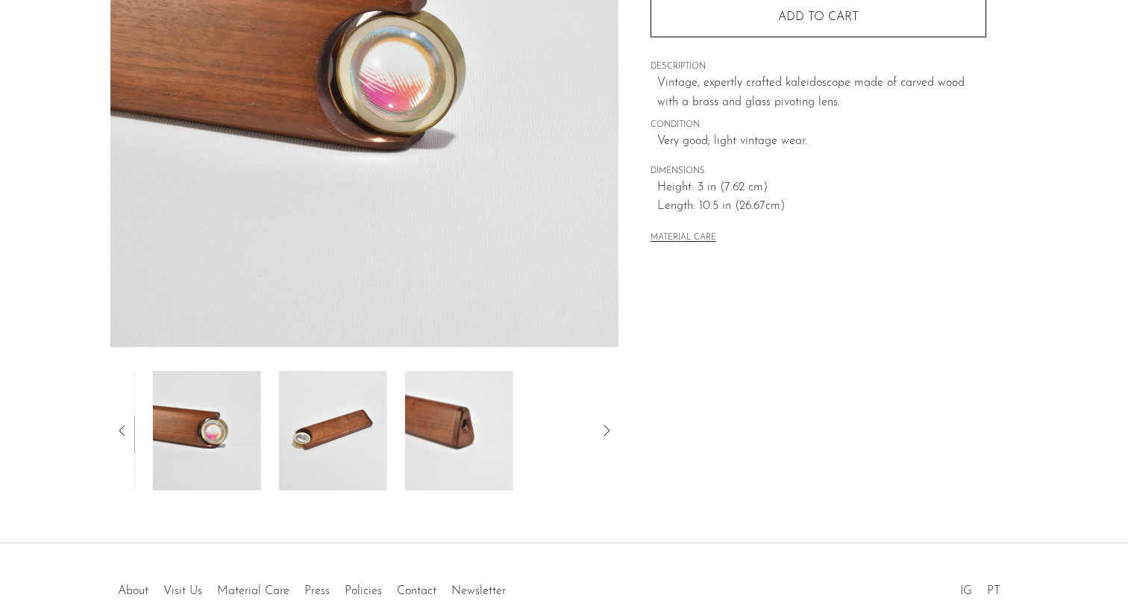
click at [433, 418] on img at bounding box center [459, 430] width 108 height 119
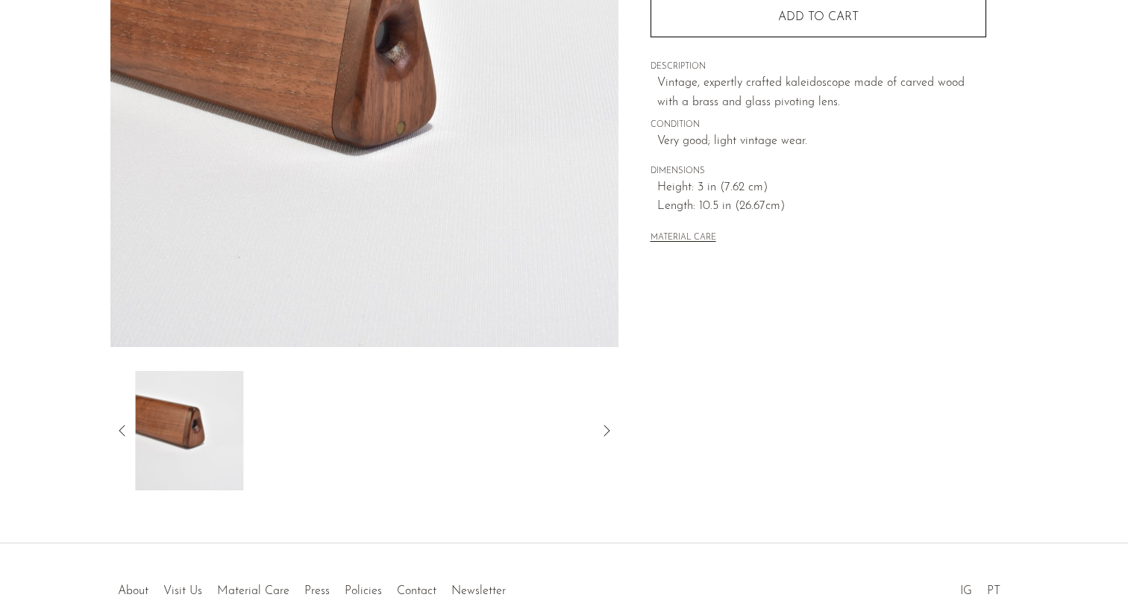
click at [429, 421] on div at bounding box center [364, 430] width 460 height 119
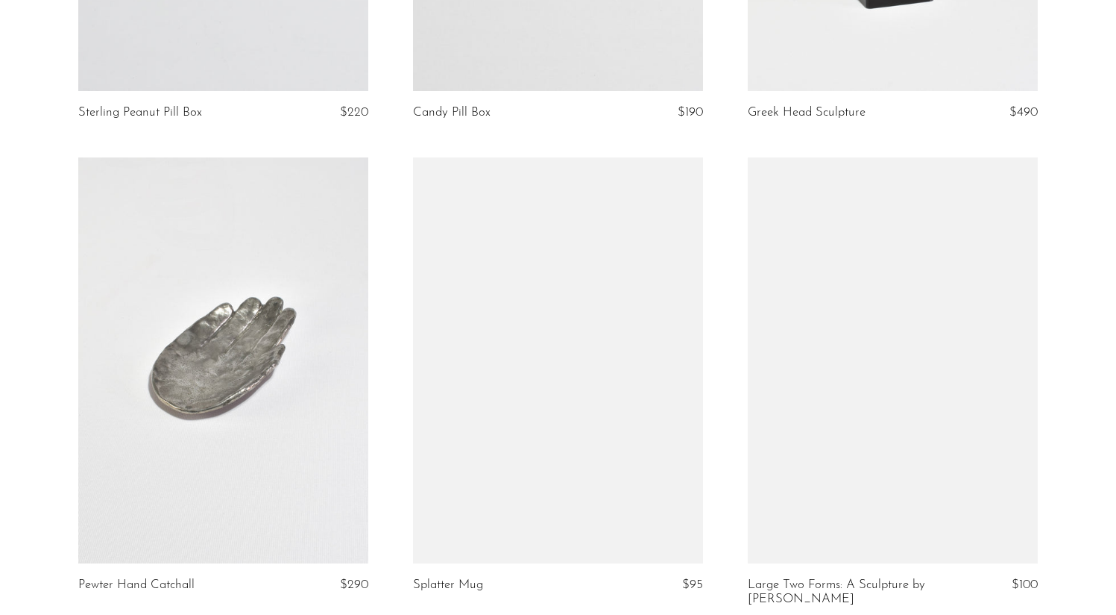
scroll to position [5506, 0]
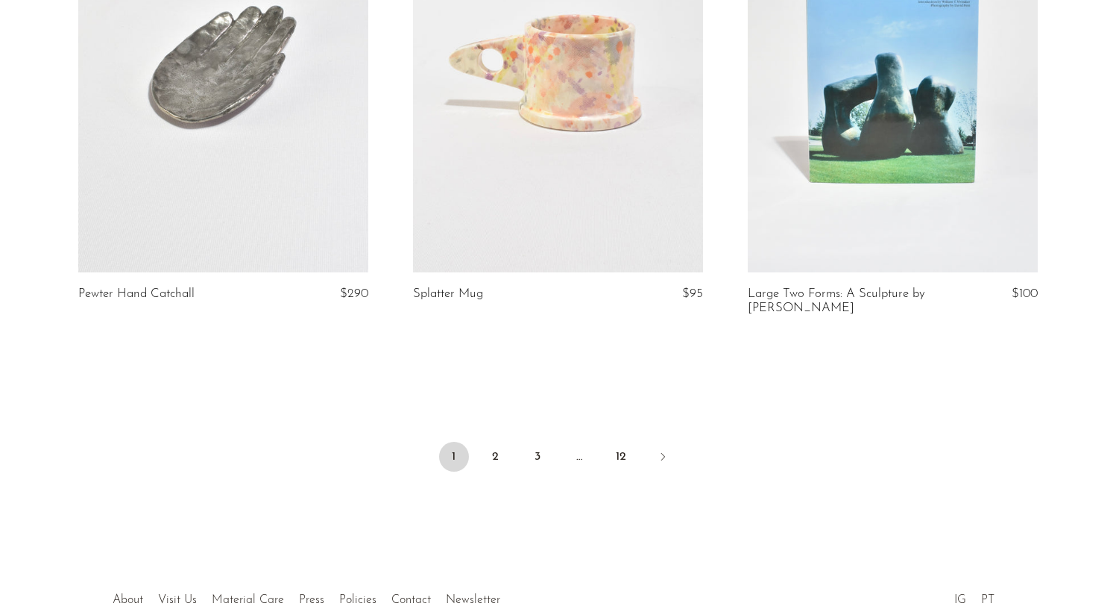
click at [477, 436] on ul "1 2 3 … 12" at bounding box center [558, 458] width 955 height 45
click at [495, 444] on link "2" at bounding box center [496, 456] width 30 height 30
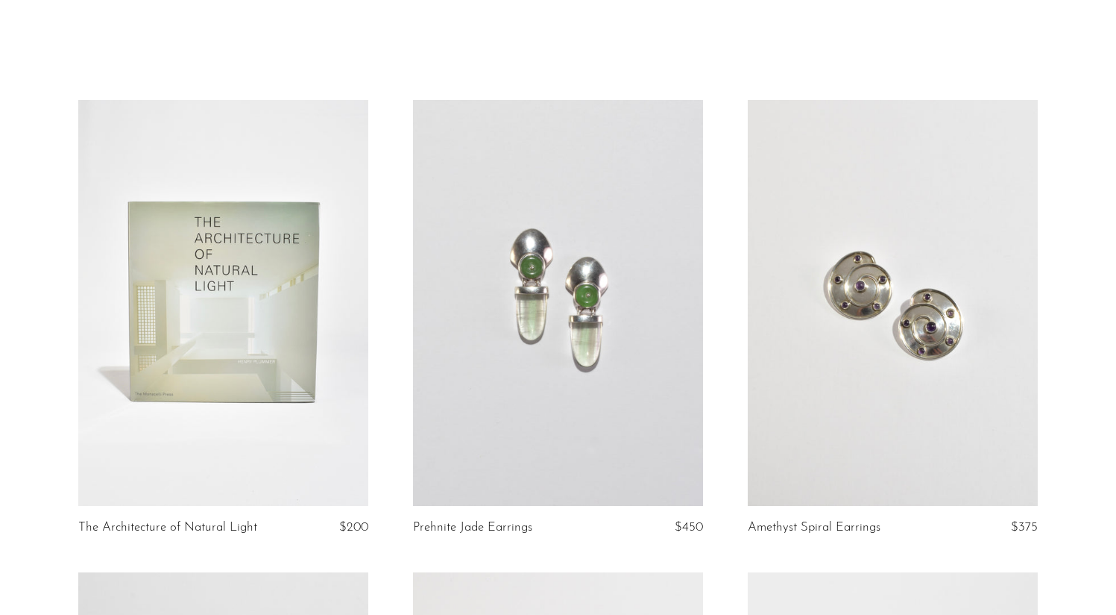
scroll to position [40, 0]
click at [987, 384] on link at bounding box center [893, 301] width 290 height 406
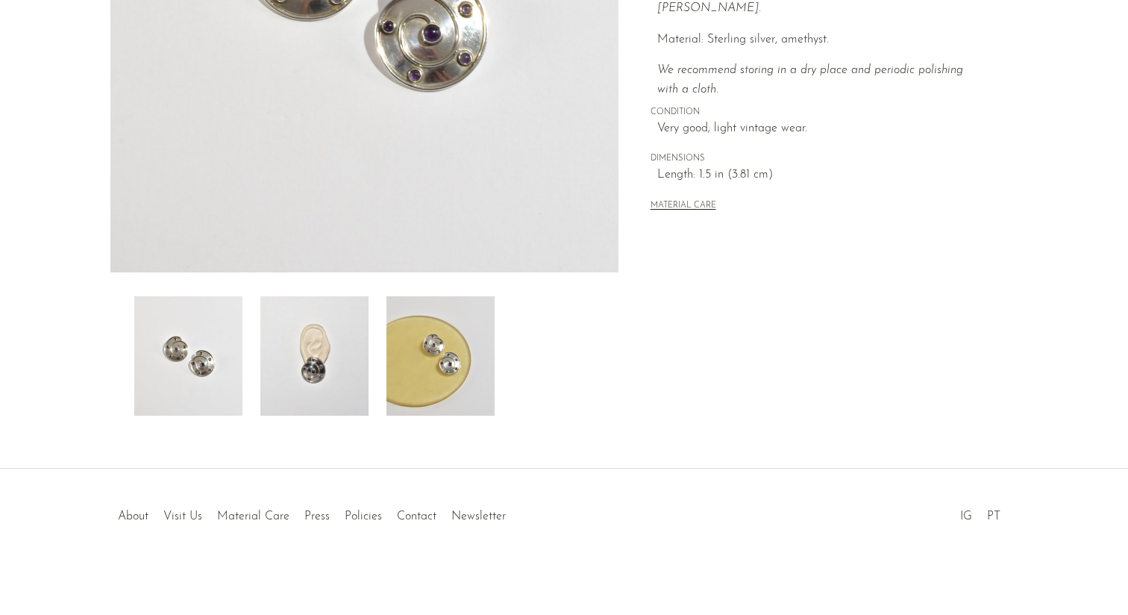
scroll to position [356, 0]
click at [418, 372] on img at bounding box center [440, 354] width 108 height 119
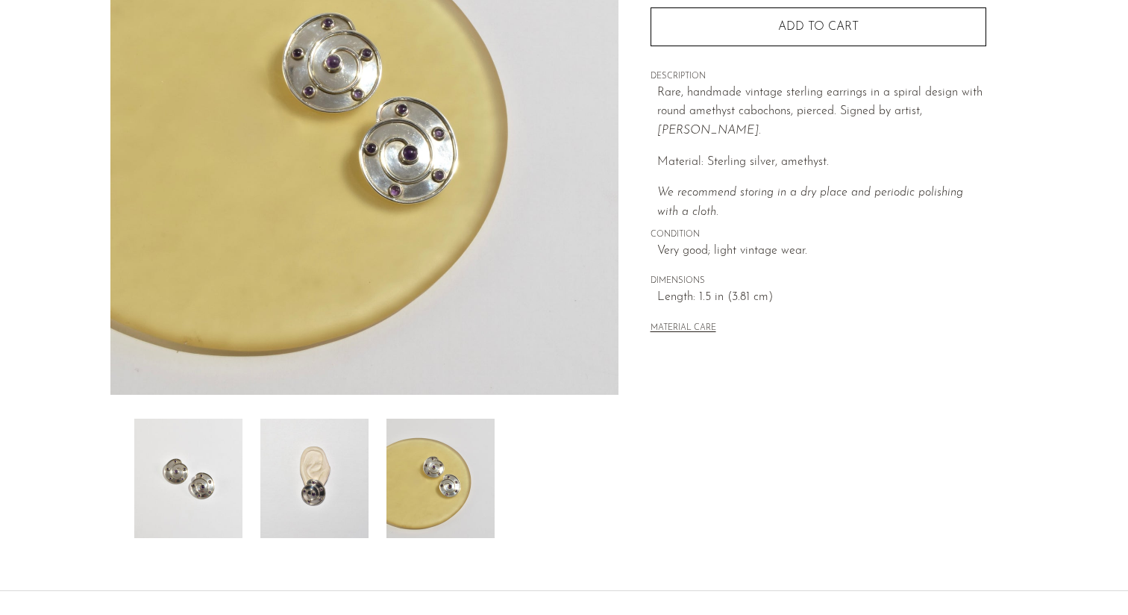
scroll to position [232, 0]
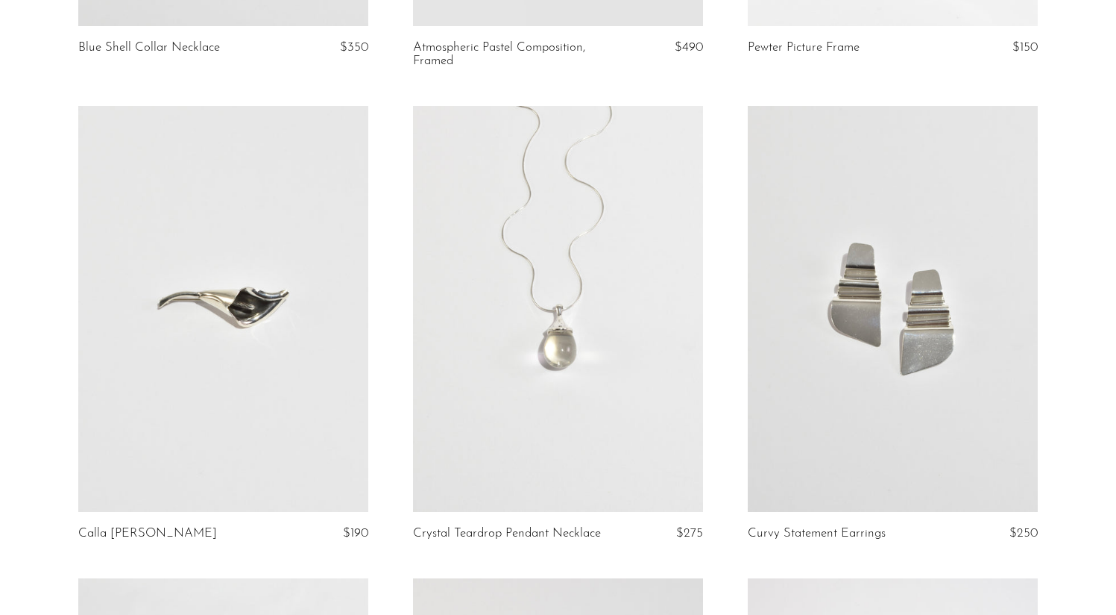
scroll to position [1934, 0]
click at [509, 315] on link at bounding box center [558, 309] width 290 height 406
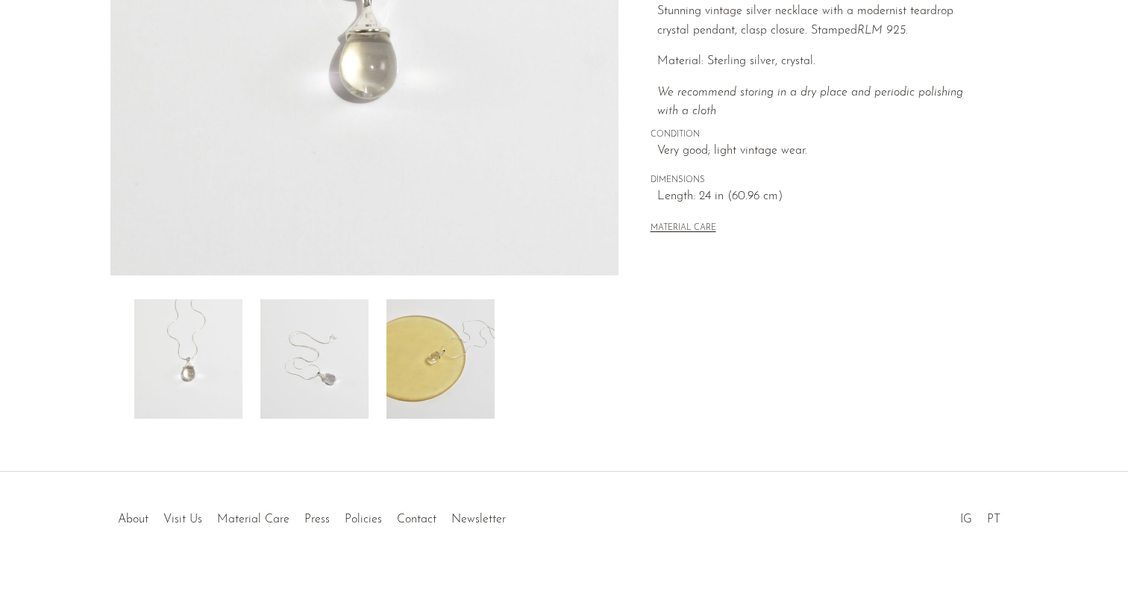
scroll to position [356, 0]
click at [443, 368] on img at bounding box center [440, 354] width 108 height 119
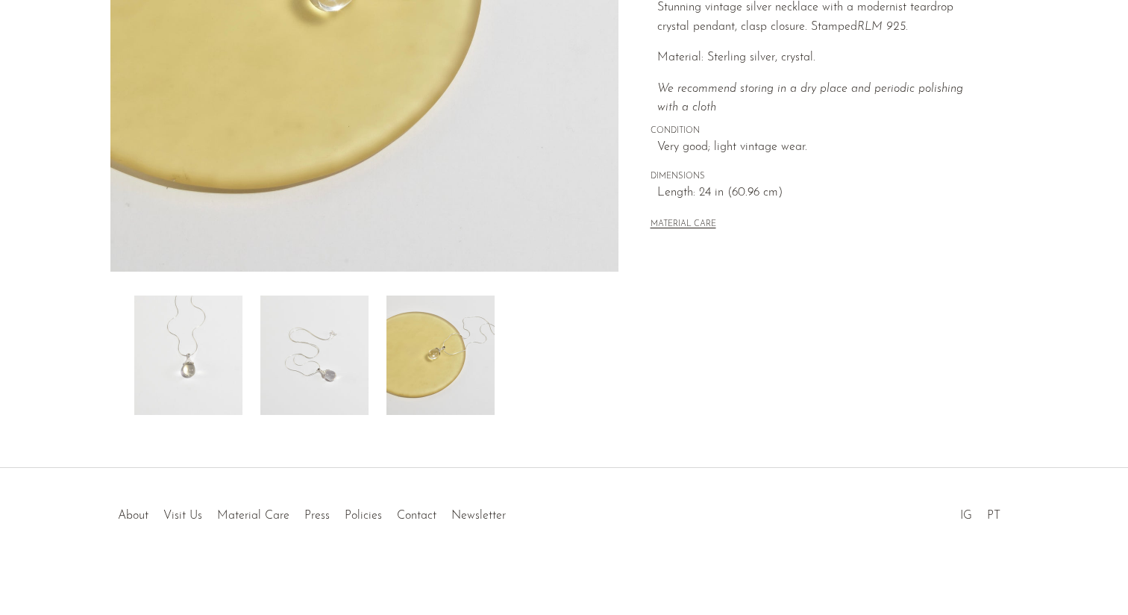
scroll to position [85, 0]
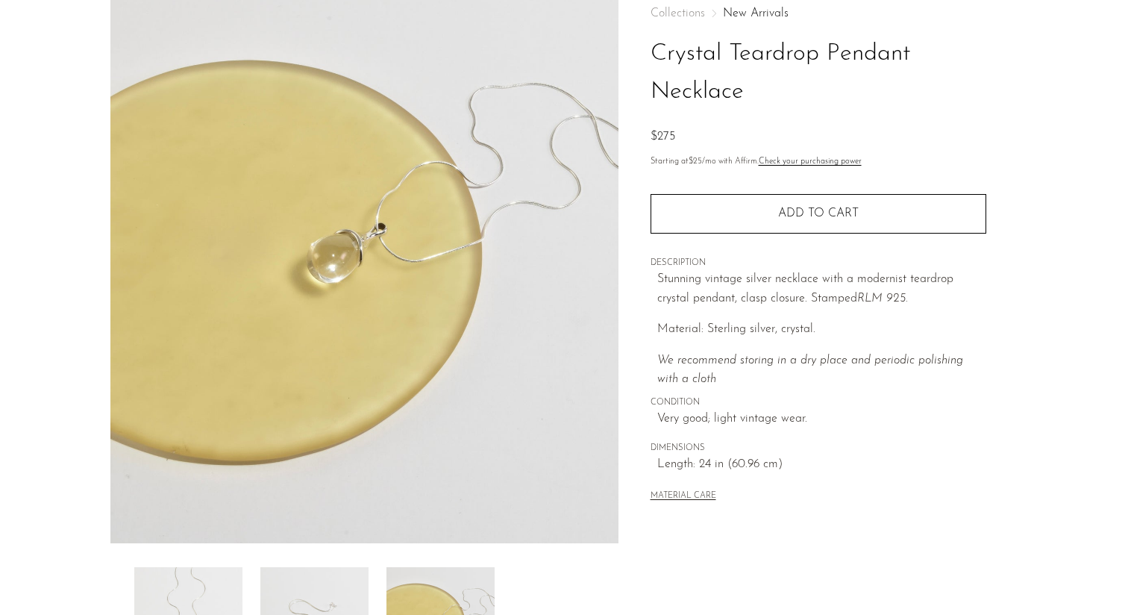
click at [680, 315] on div "Stunning vintage silver necklace with a modernist teardrop crystal pendant, cla…" at bounding box center [821, 329] width 329 height 119
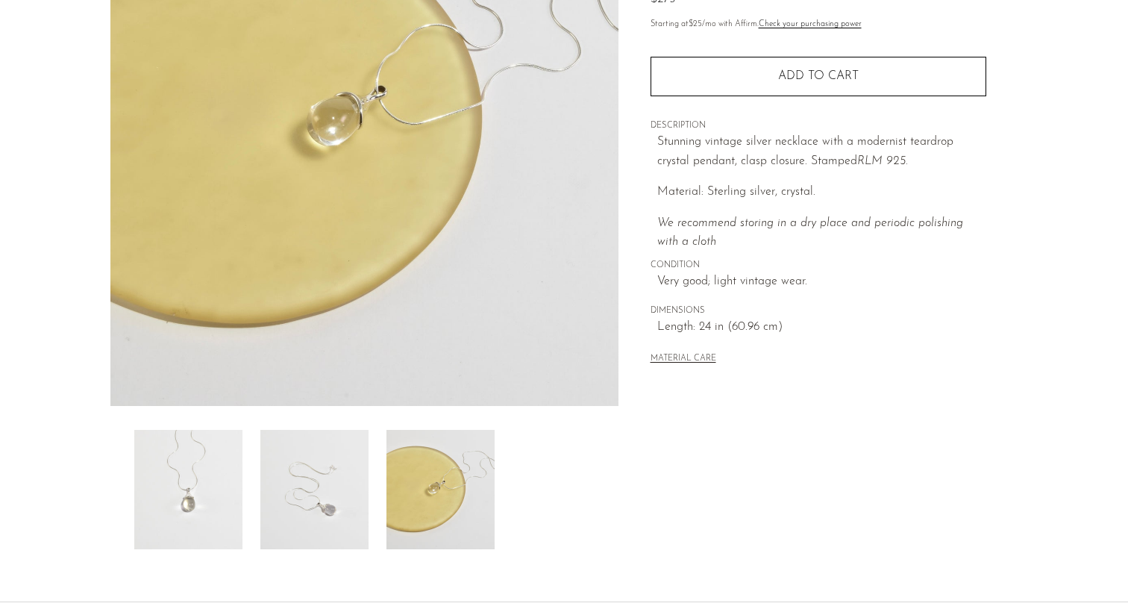
scroll to position [223, 0]
click at [194, 488] on img at bounding box center [188, 488] width 108 height 119
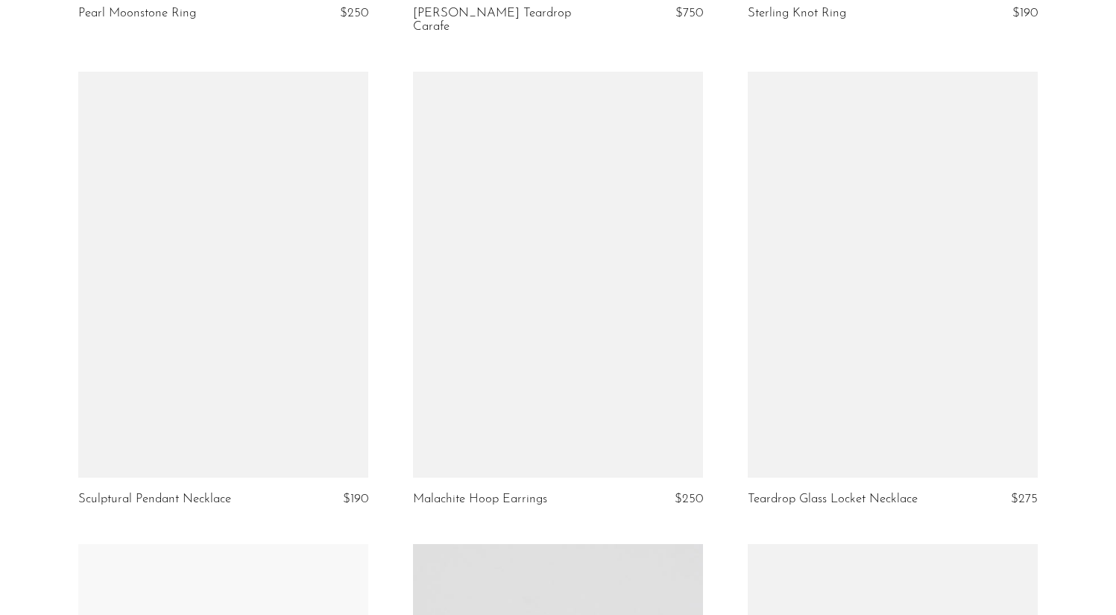
scroll to position [4343, 0]
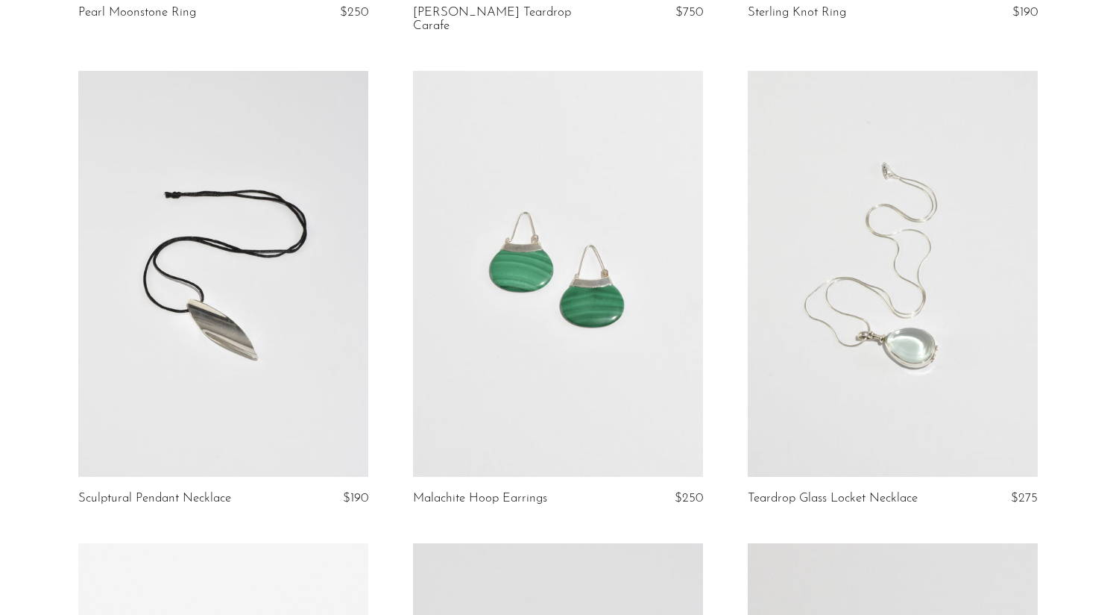
click at [900, 292] on link at bounding box center [893, 274] width 290 height 406
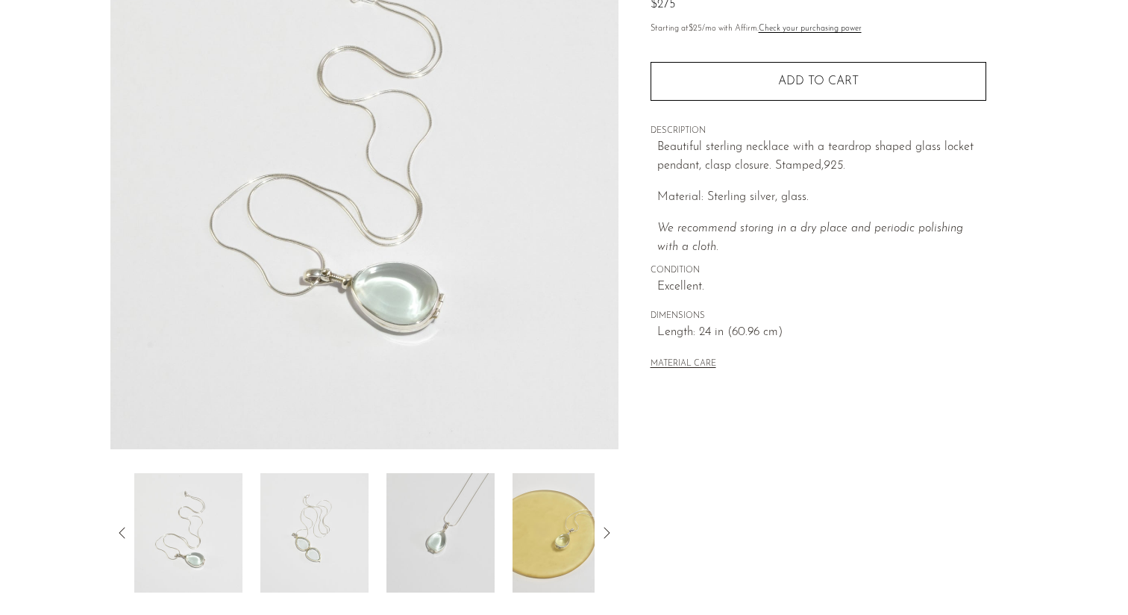
scroll to position [260, 0]
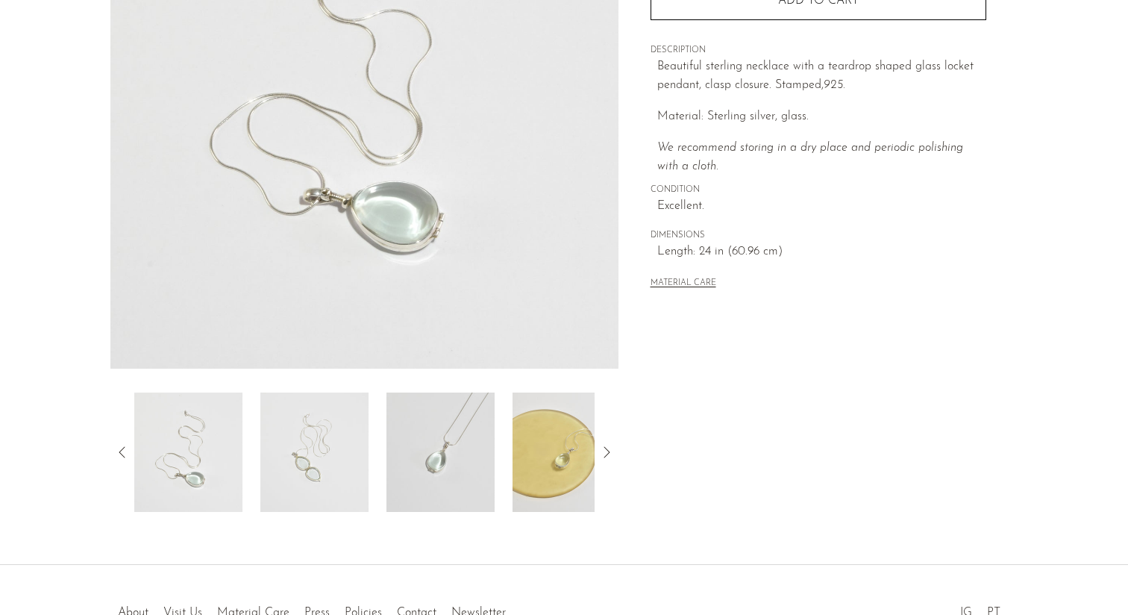
click at [177, 454] on img at bounding box center [188, 451] width 108 height 119
click at [313, 450] on img at bounding box center [314, 451] width 108 height 119
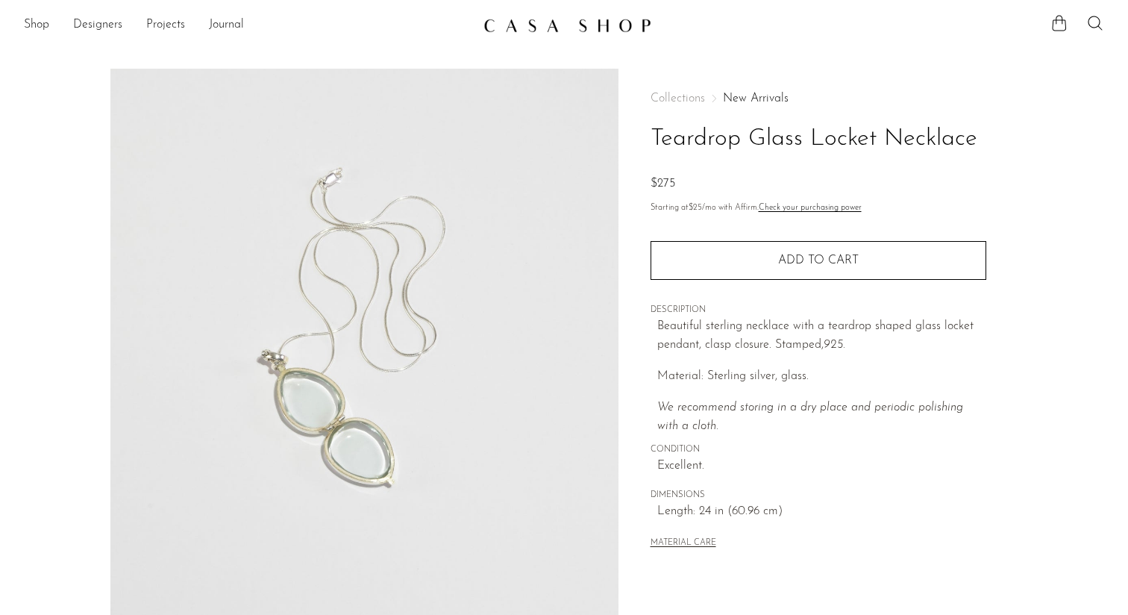
scroll to position [288, 0]
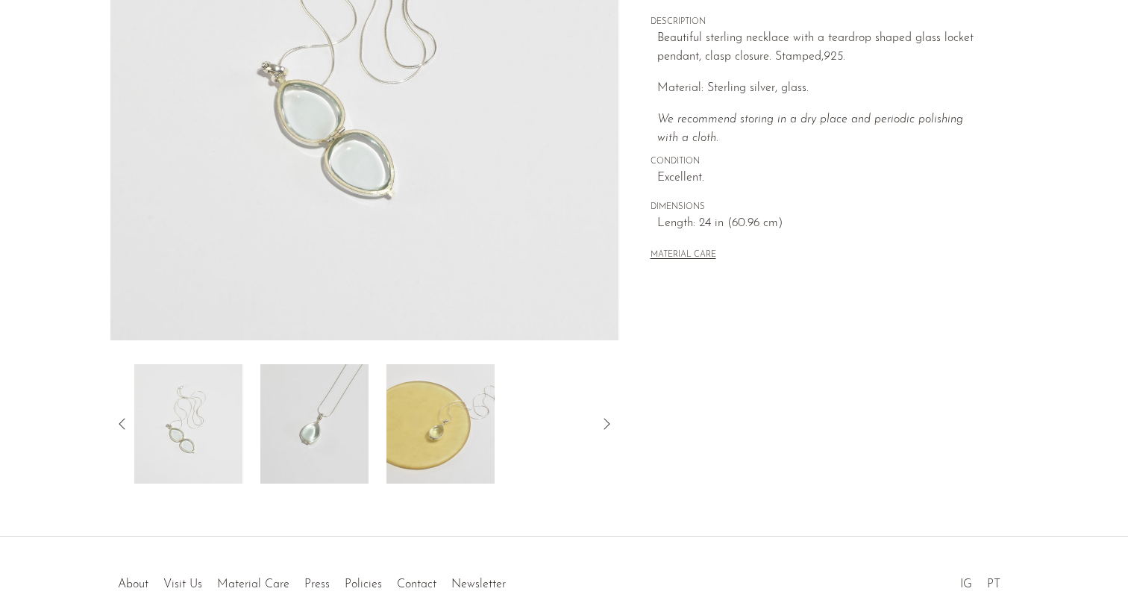
click at [467, 412] on img at bounding box center [440, 423] width 108 height 119
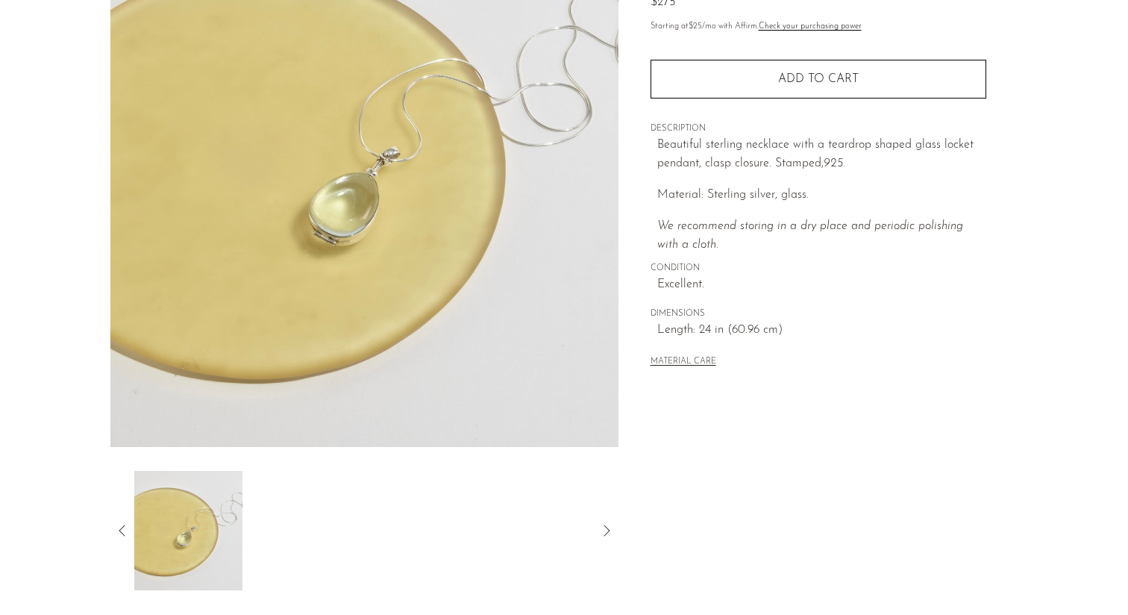
scroll to position [154, 0]
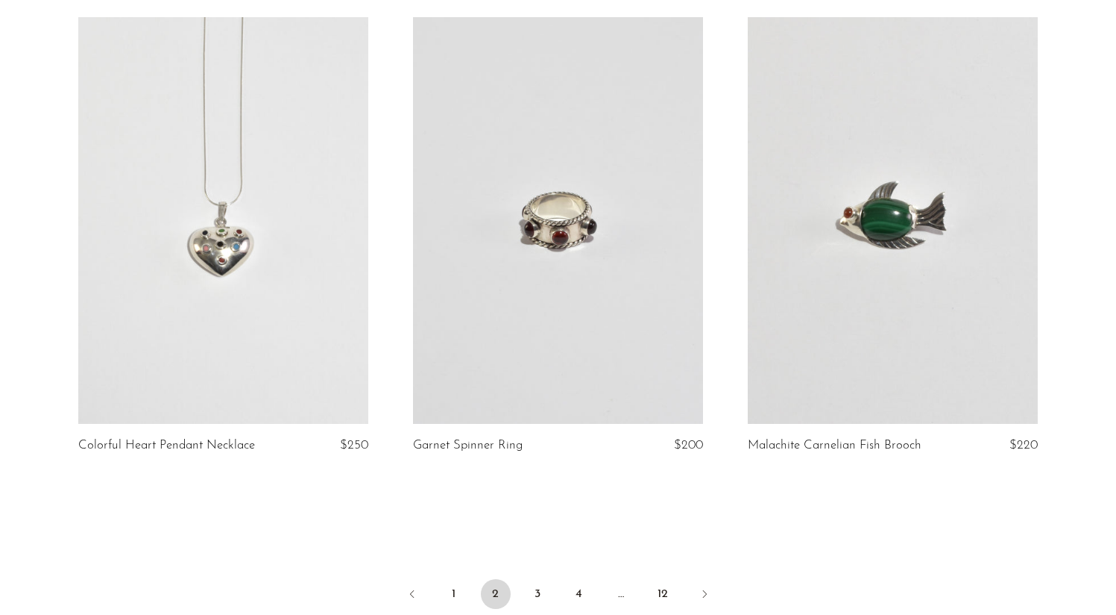
scroll to position [5360, 0]
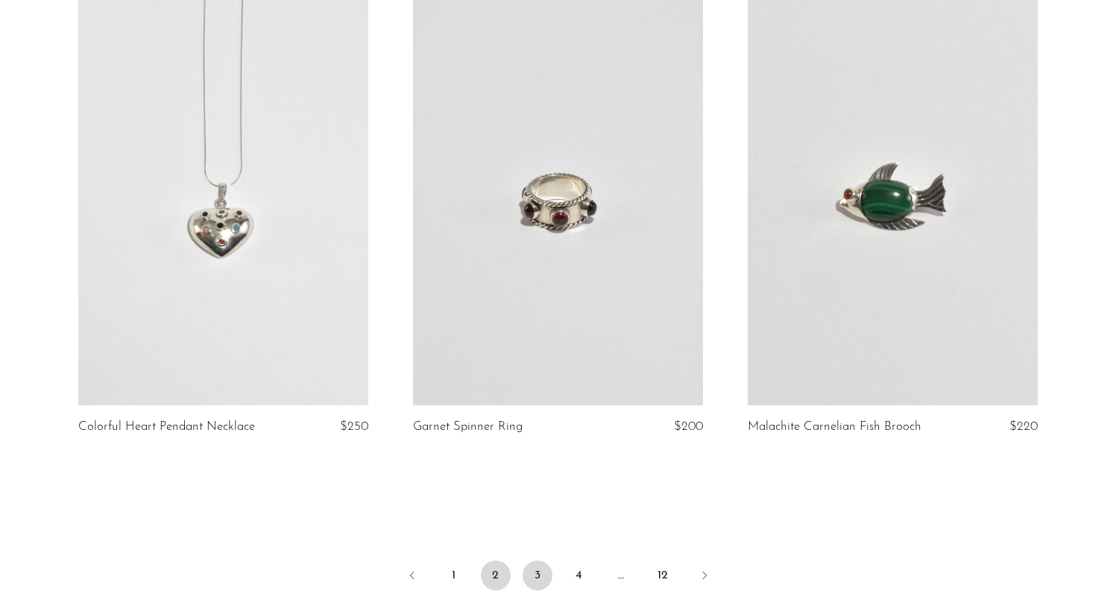
click at [546, 560] on link "3" at bounding box center [538, 575] width 30 height 30
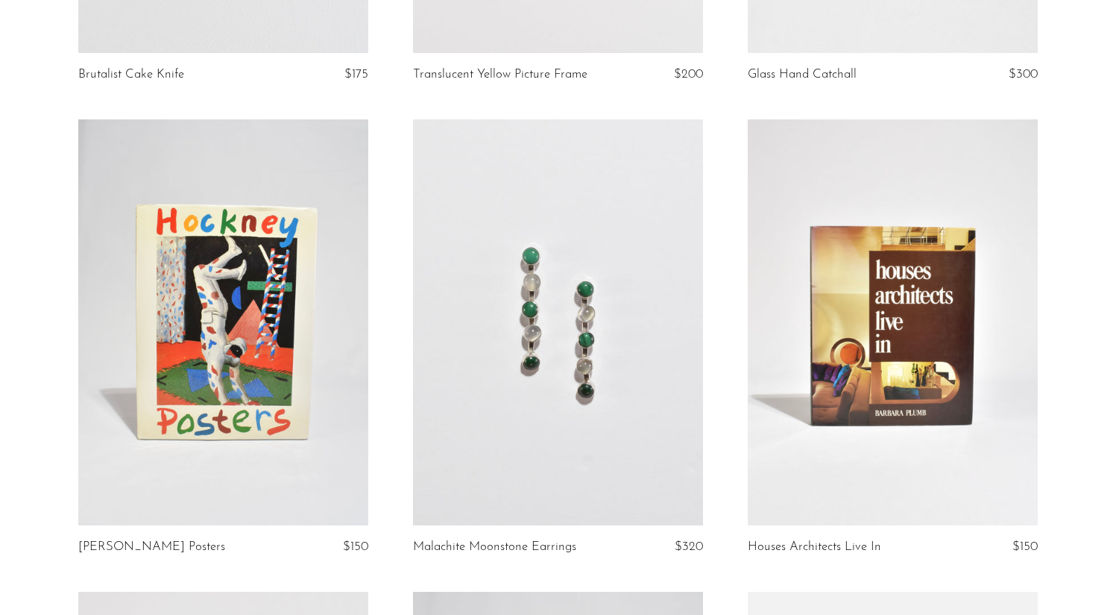
scroll to position [2041, 0]
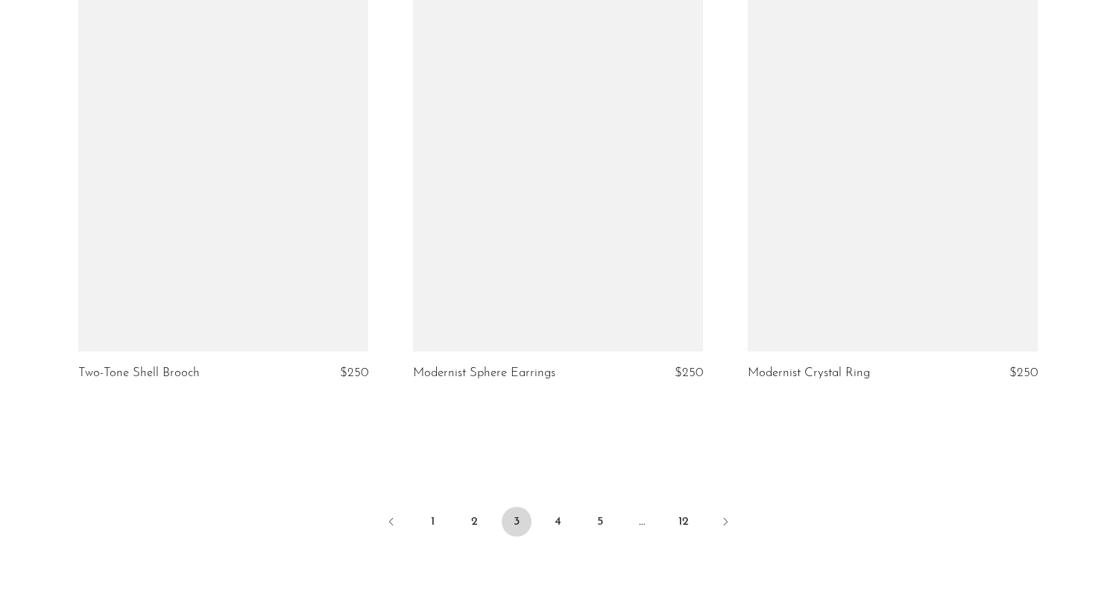
scroll to position [5460, 0]
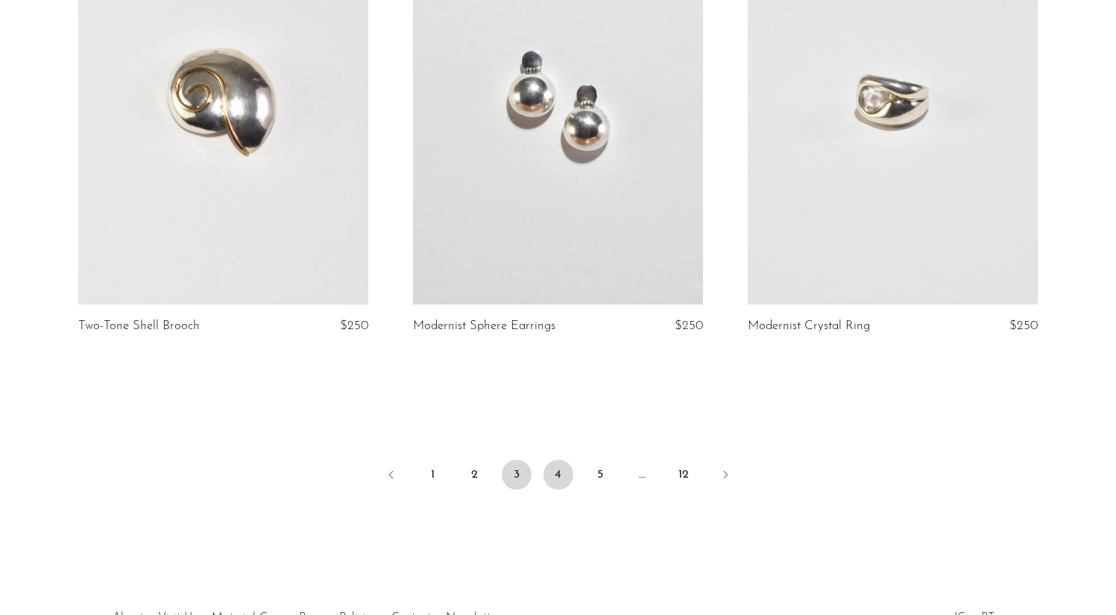
click at [554, 483] on link "4" at bounding box center [559, 474] width 30 height 30
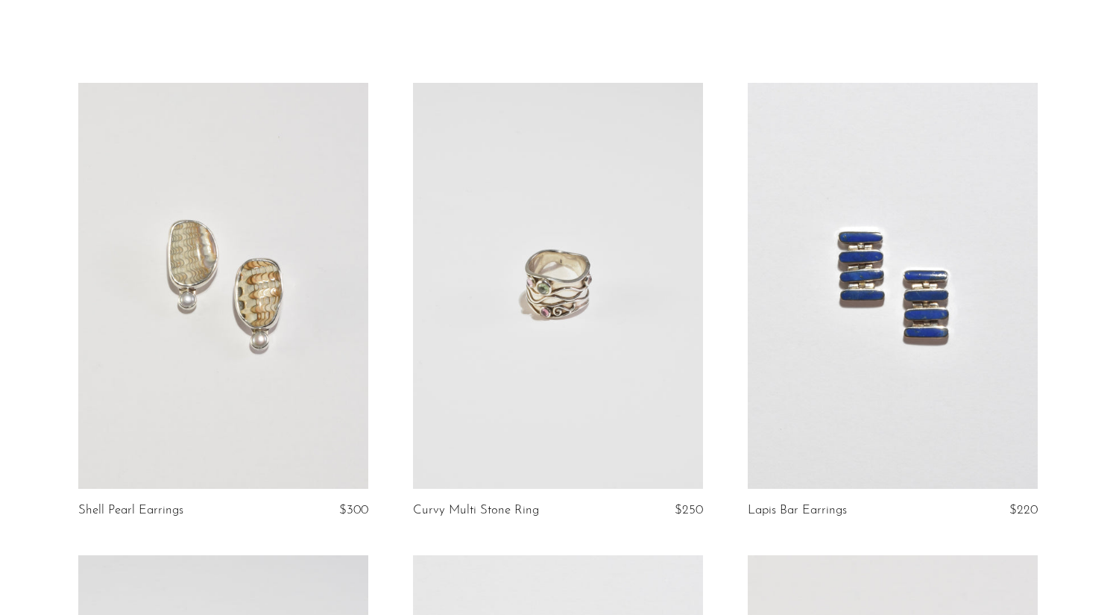
scroll to position [57, 0]
click at [597, 409] on link at bounding box center [558, 284] width 290 height 406
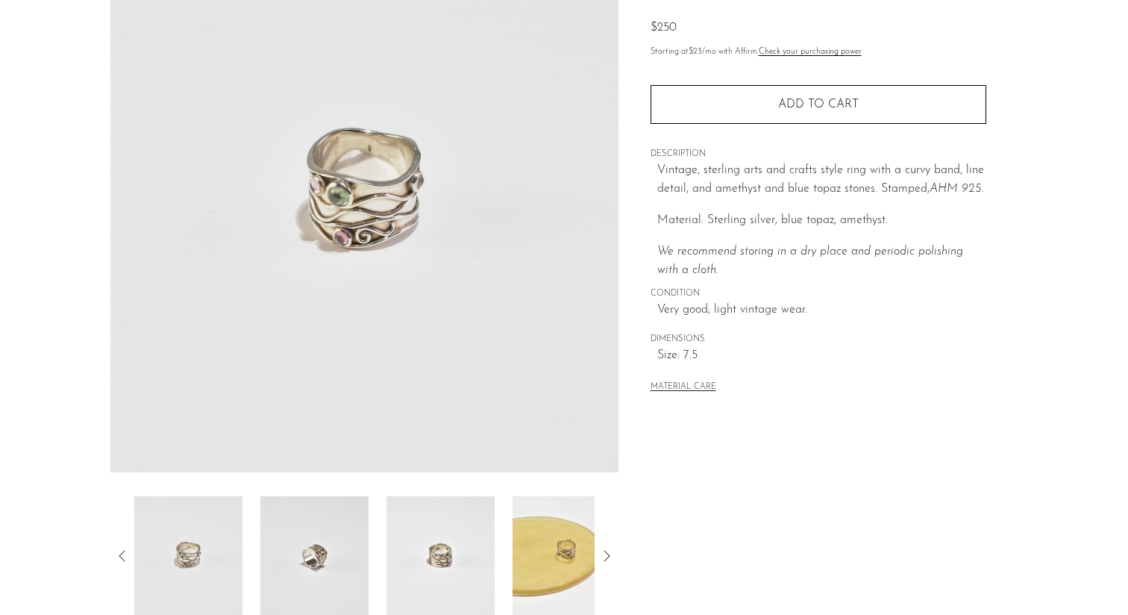
scroll to position [348, 0]
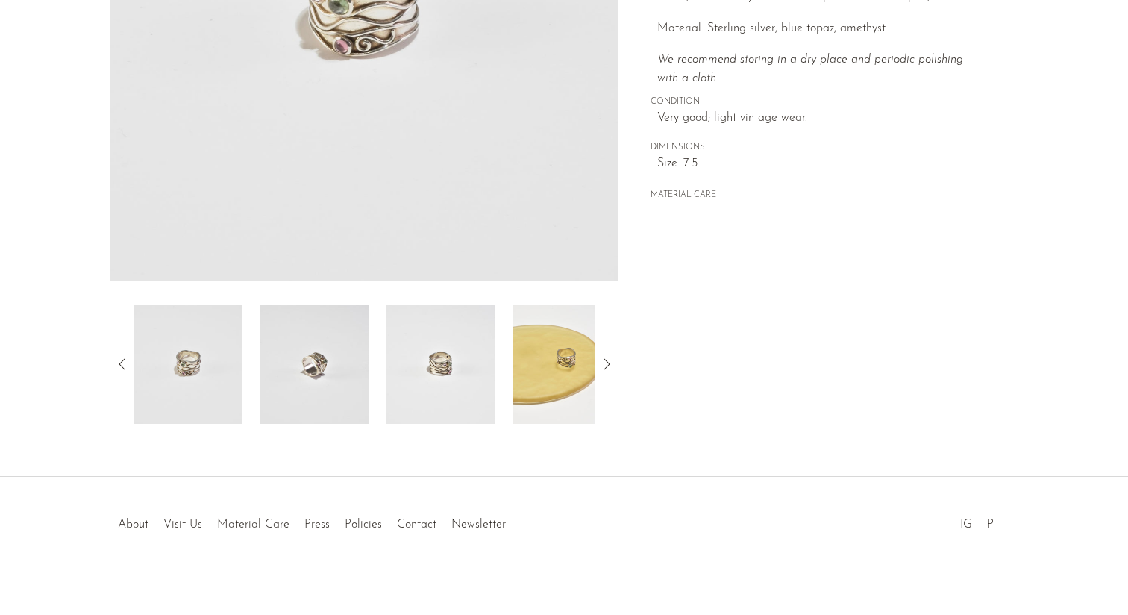
click at [575, 359] on img at bounding box center [566, 363] width 108 height 119
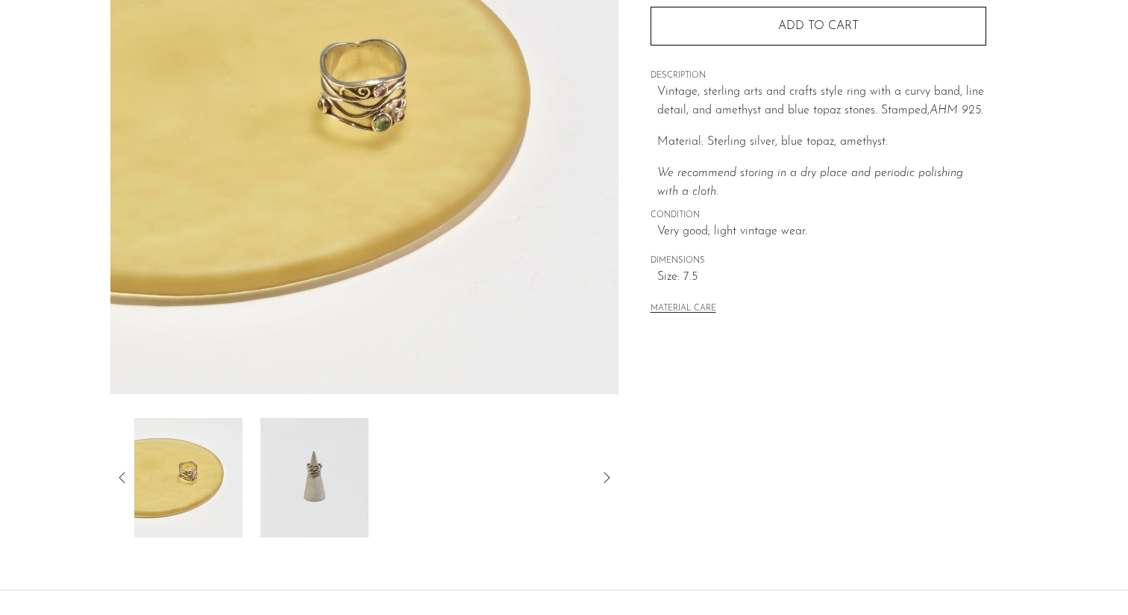
scroll to position [229, 0]
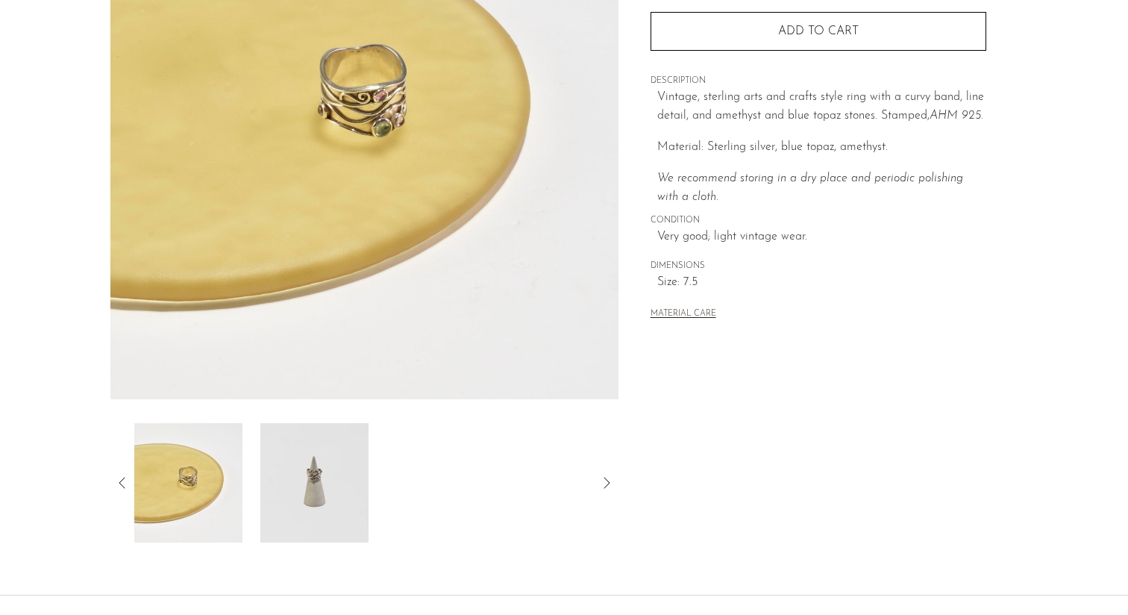
click at [98, 483] on article "Curvy Multi Stone Ring $250" at bounding box center [564, 191] width 955 height 703
click at [166, 477] on img at bounding box center [188, 482] width 108 height 119
click at [116, 482] on icon at bounding box center [122, 483] width 18 height 18
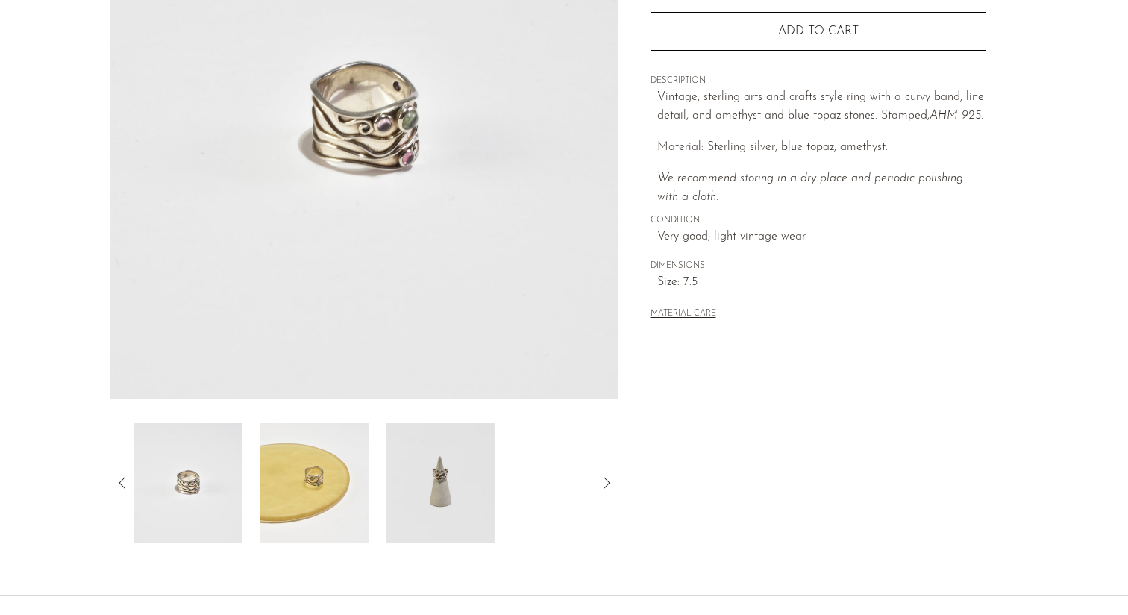
click at [116, 481] on icon at bounding box center [122, 483] width 18 height 18
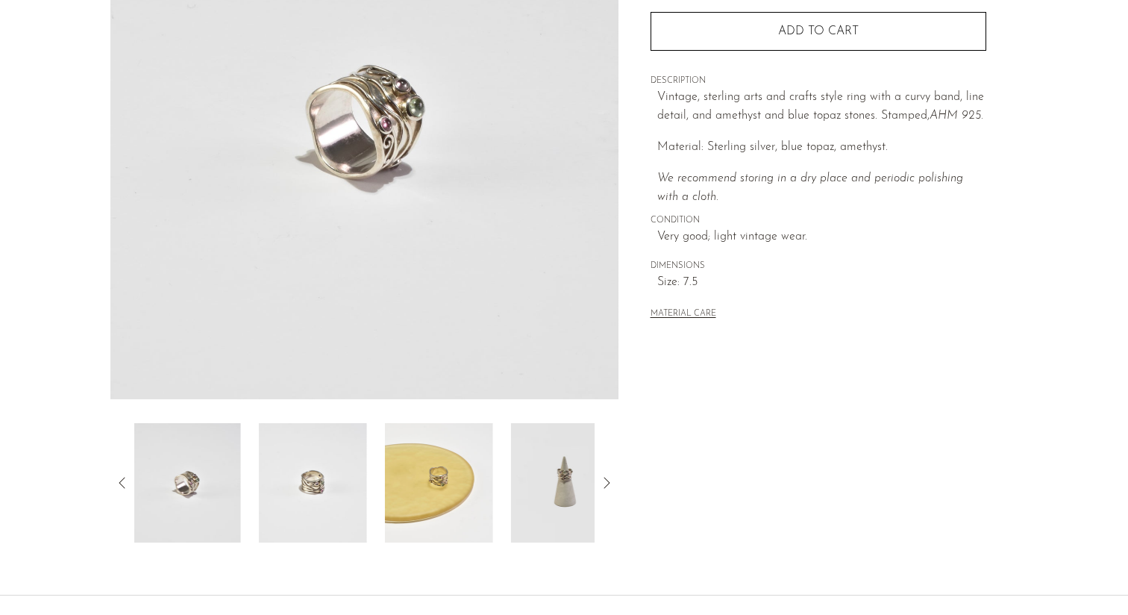
click at [116, 481] on icon at bounding box center [122, 483] width 18 height 18
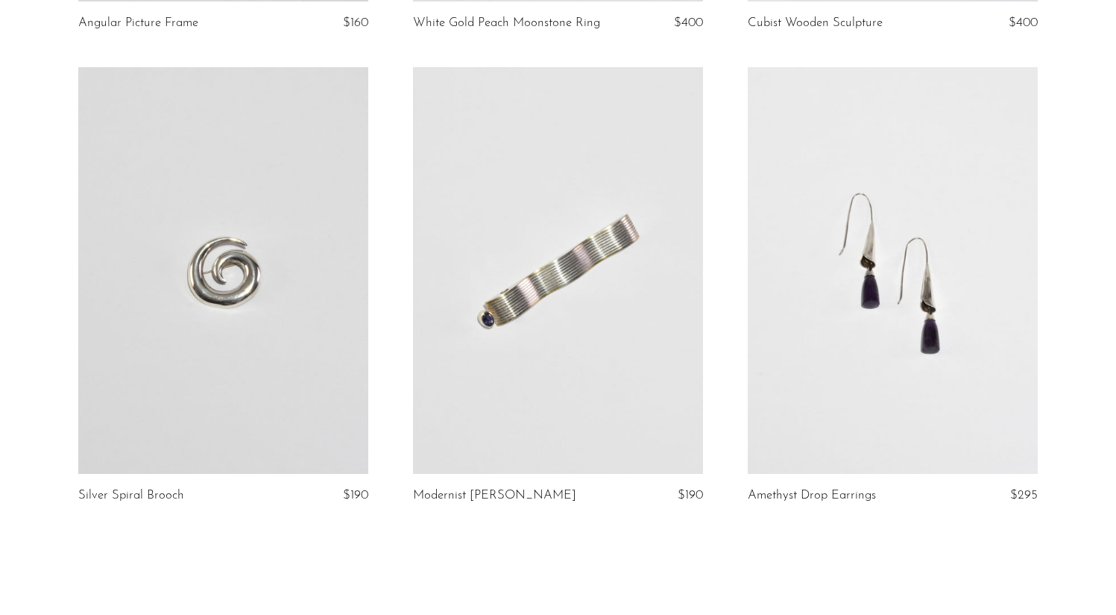
scroll to position [5536, 0]
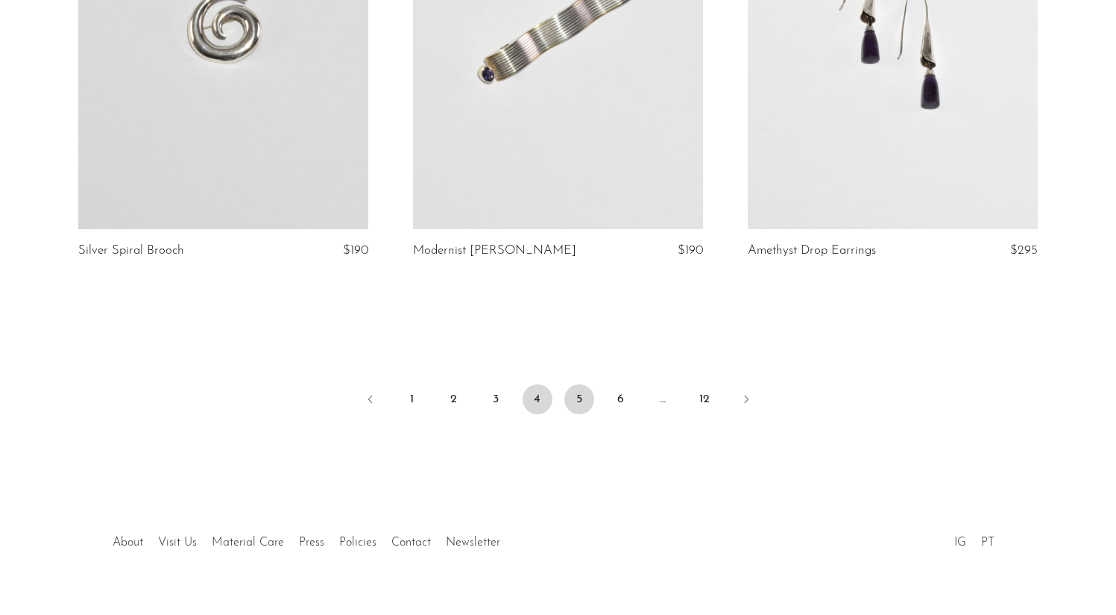
click at [582, 384] on link "5" at bounding box center [580, 399] width 30 height 30
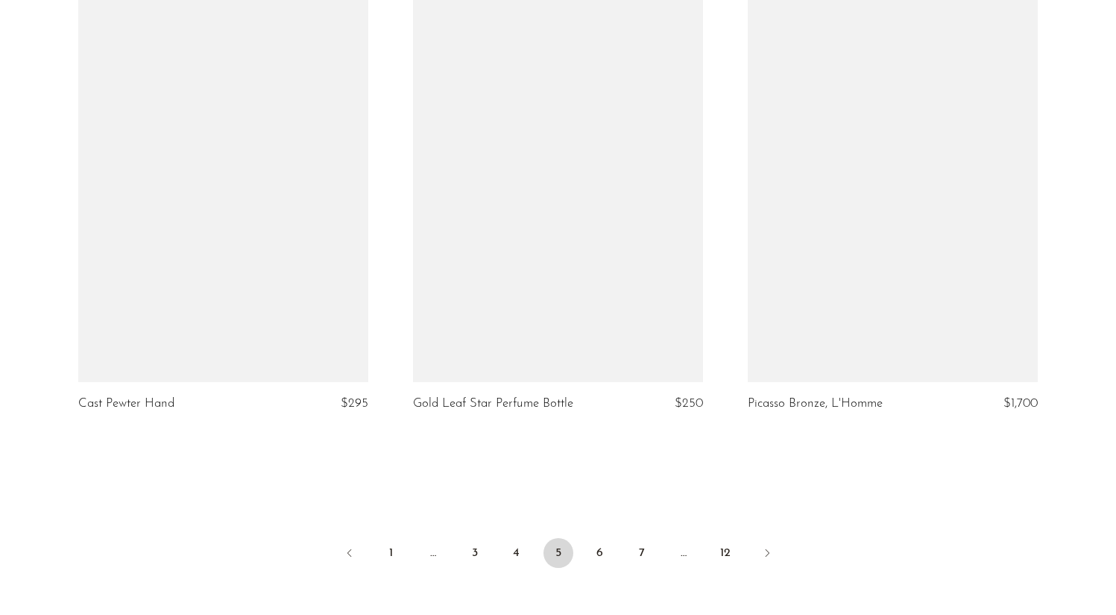
scroll to position [5372, 0]
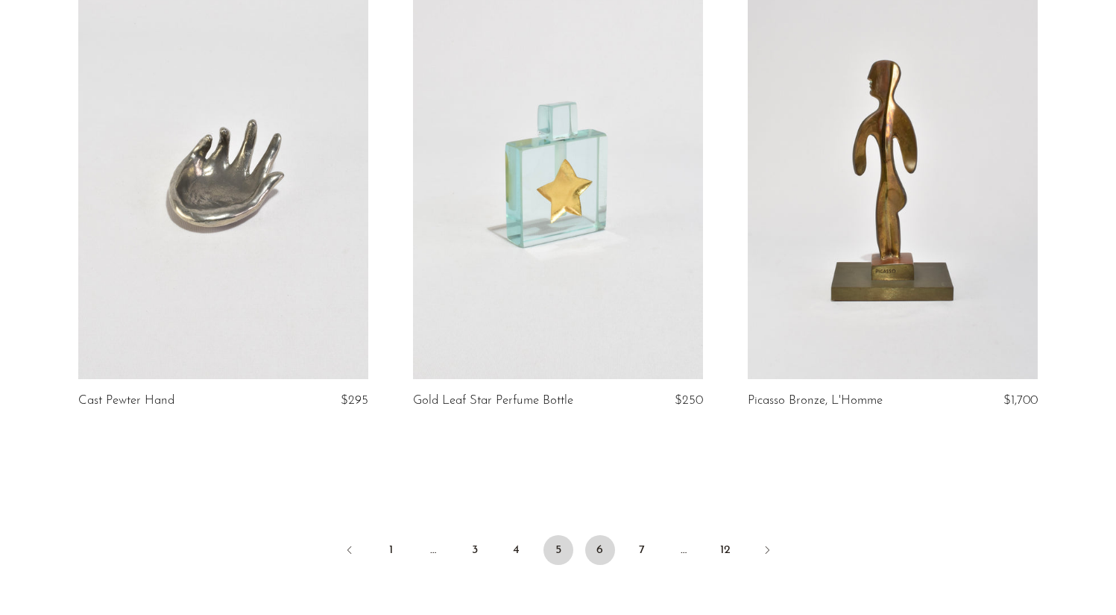
click at [606, 549] on link "6" at bounding box center [600, 550] width 30 height 30
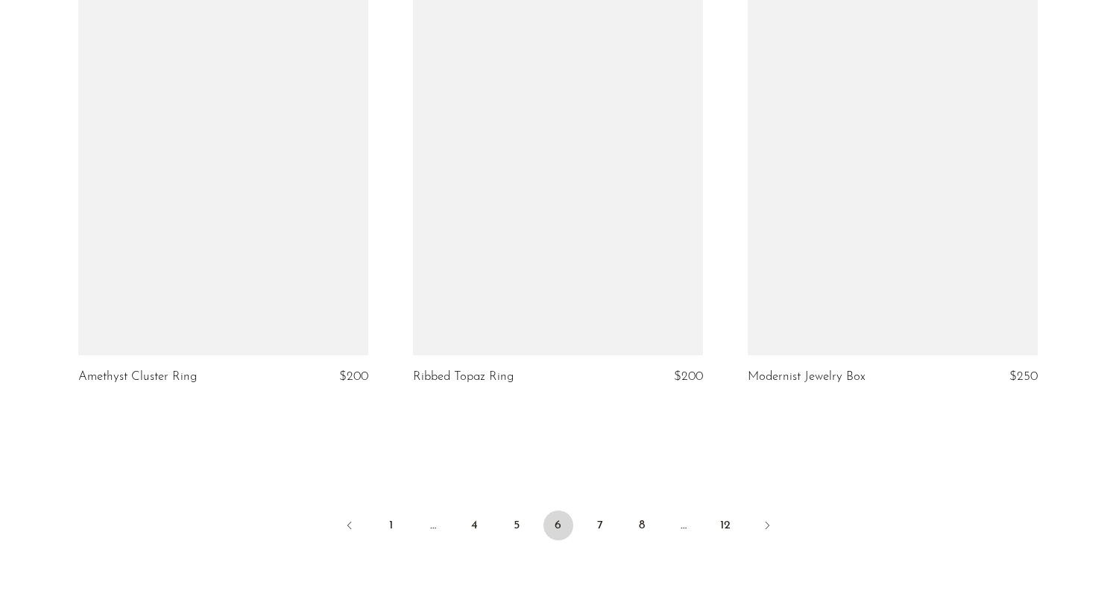
scroll to position [5536, 0]
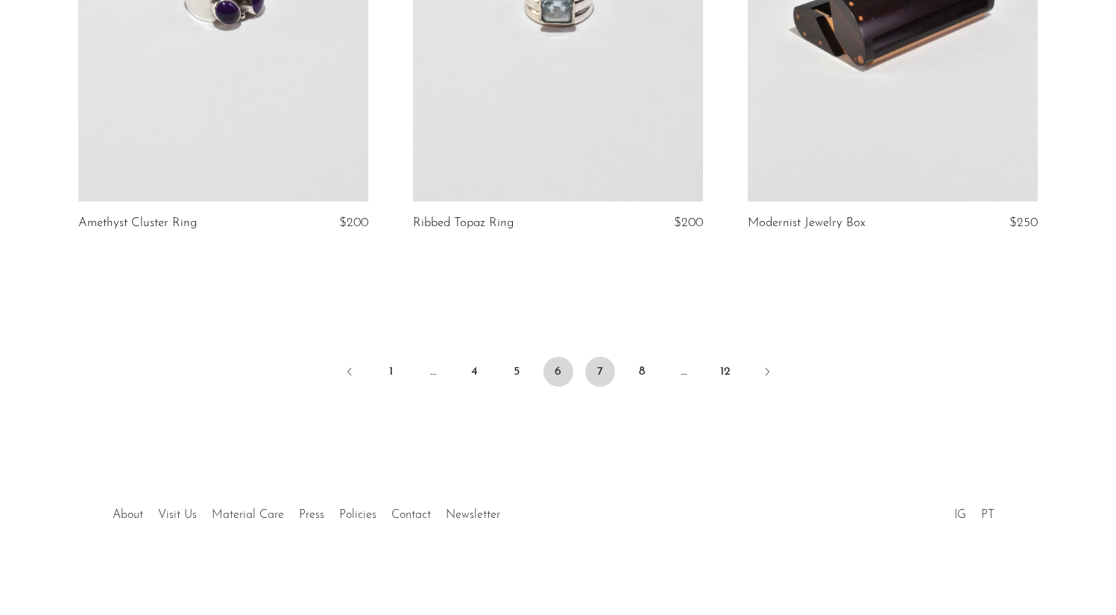
click at [603, 377] on link "7" at bounding box center [600, 371] width 30 height 30
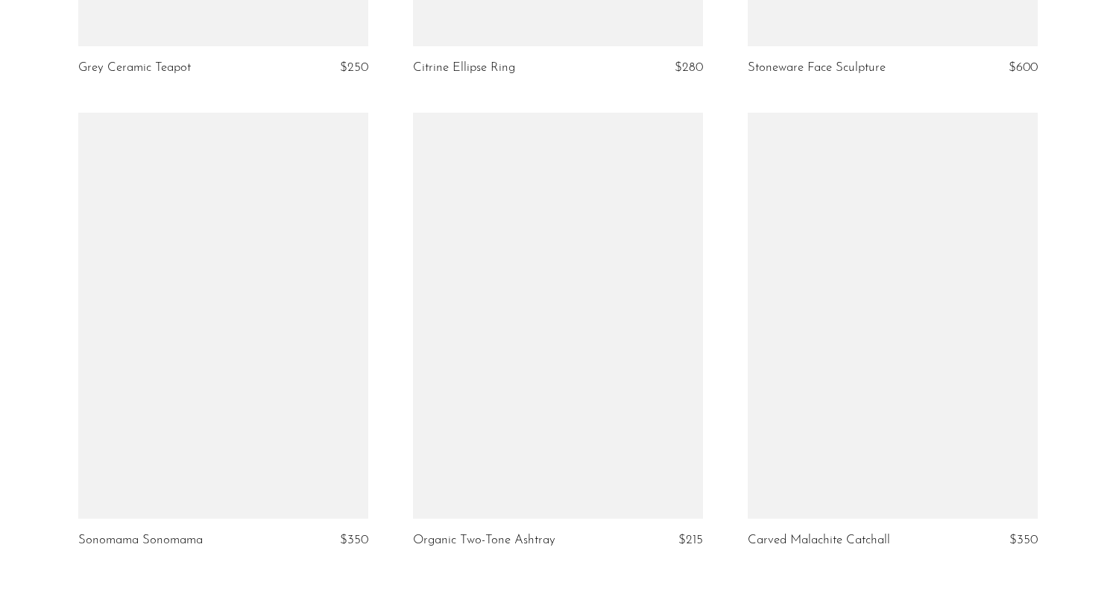
scroll to position [5372, 0]
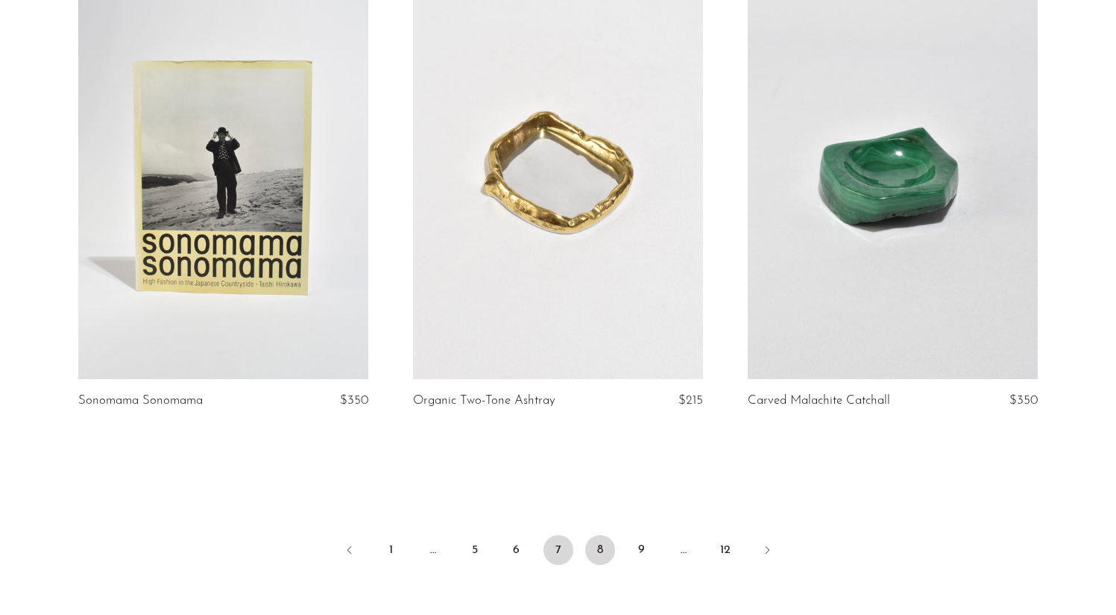
click at [606, 535] on link "8" at bounding box center [600, 550] width 30 height 30
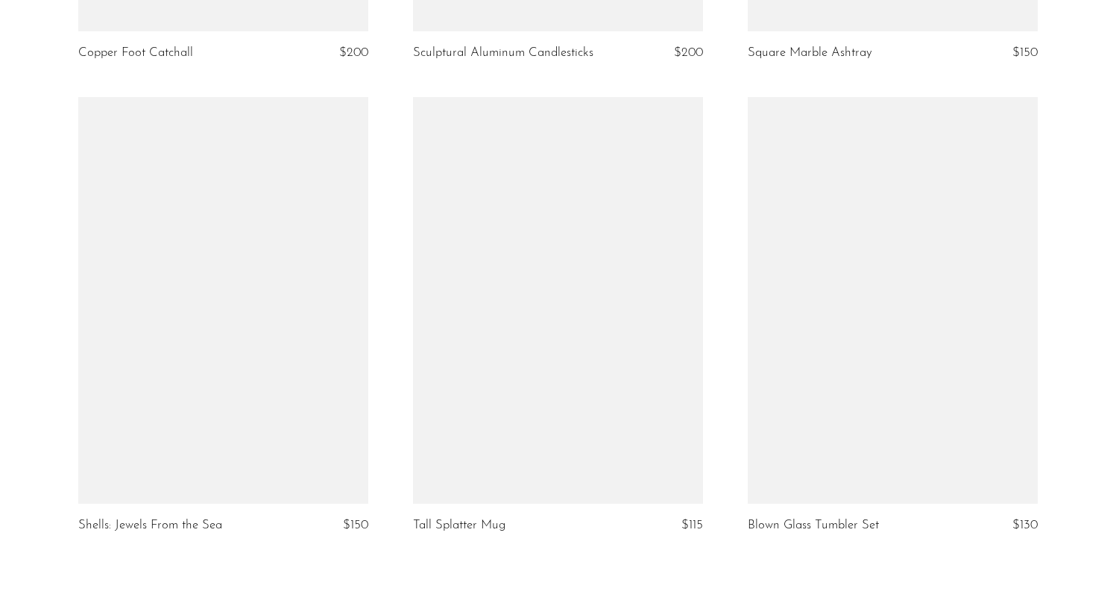
scroll to position [5431, 0]
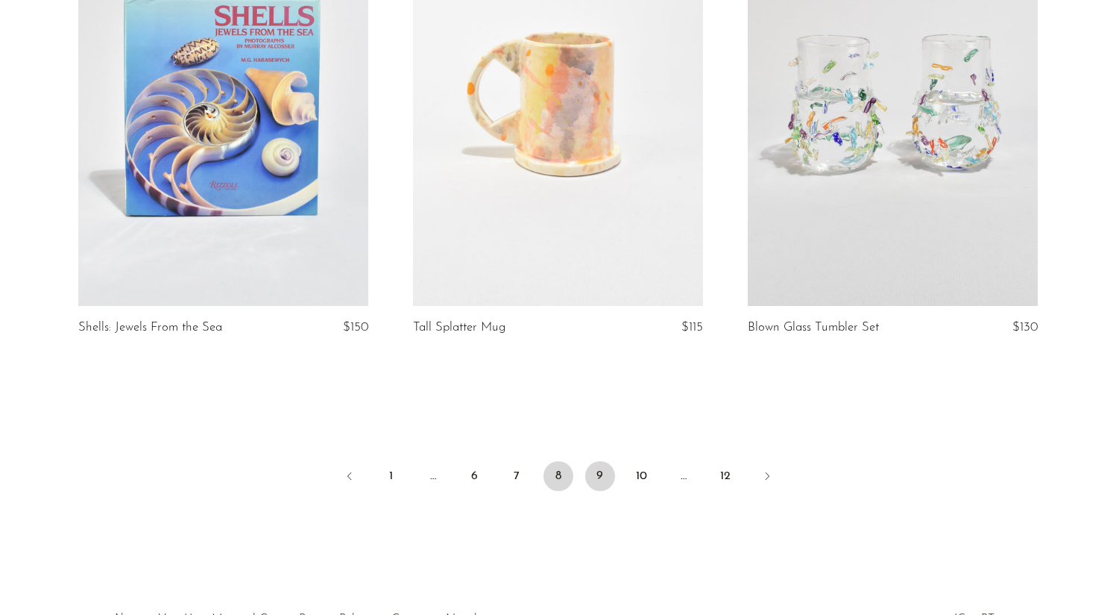
click at [606, 480] on link "9" at bounding box center [600, 476] width 30 height 30
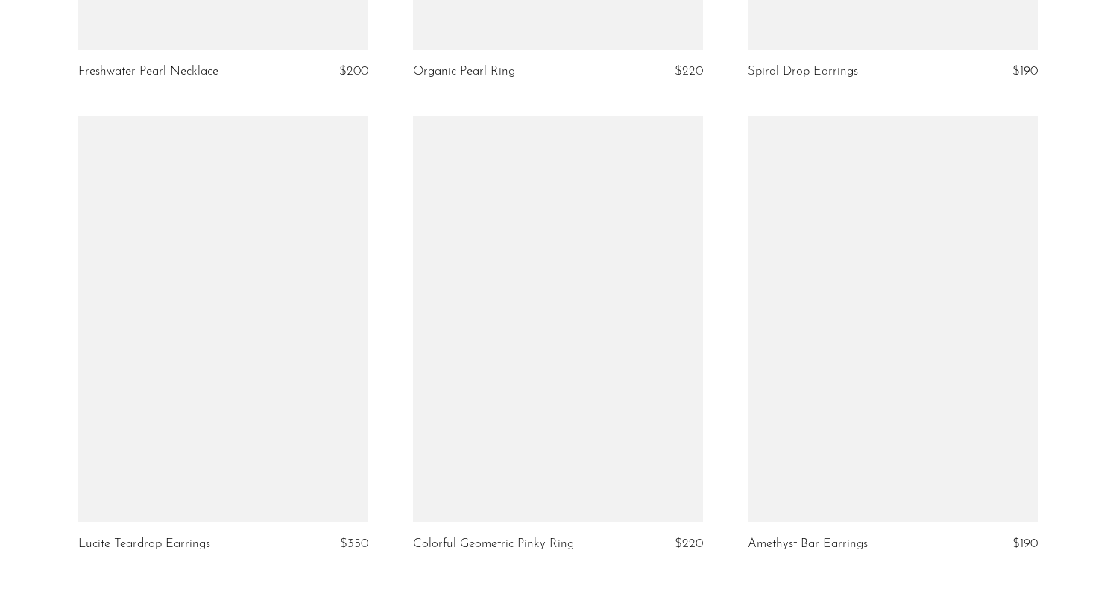
scroll to position [5542, 0]
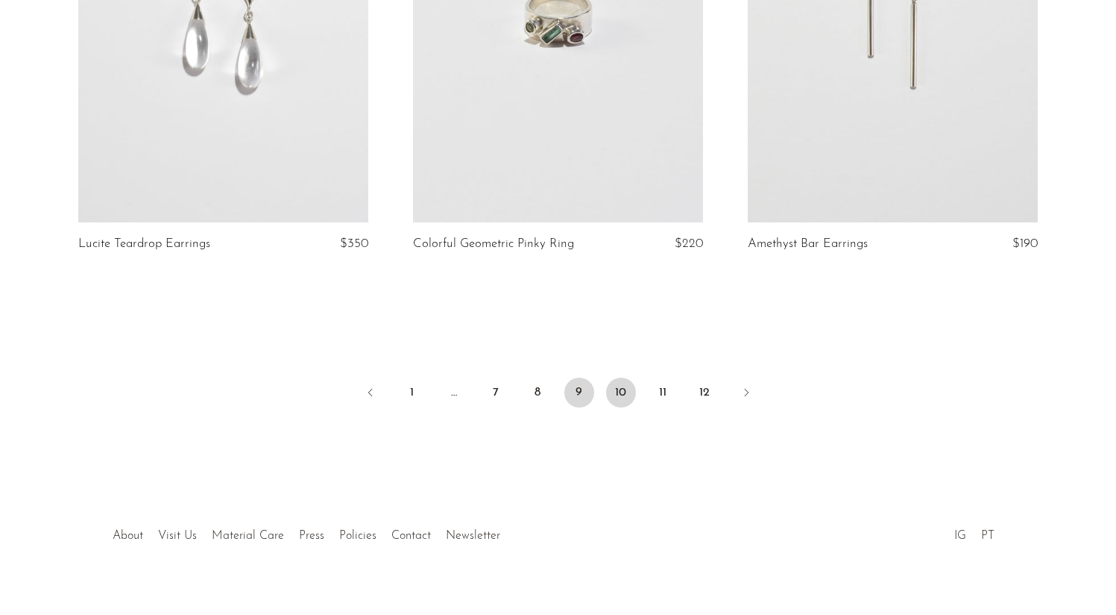
click at [613, 401] on link "10" at bounding box center [621, 392] width 30 height 30
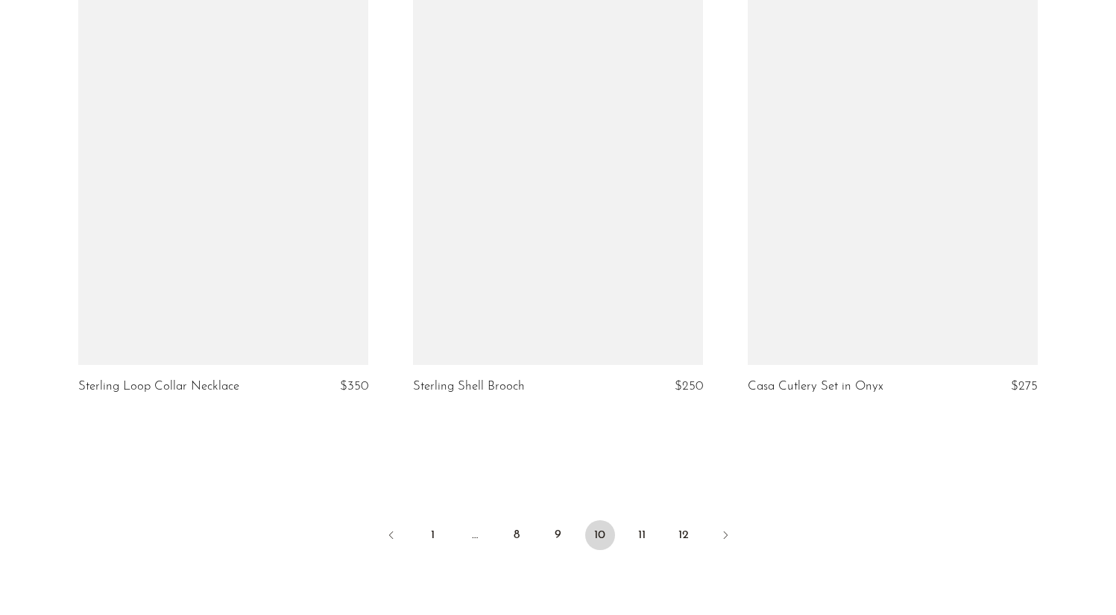
scroll to position [5469, 0]
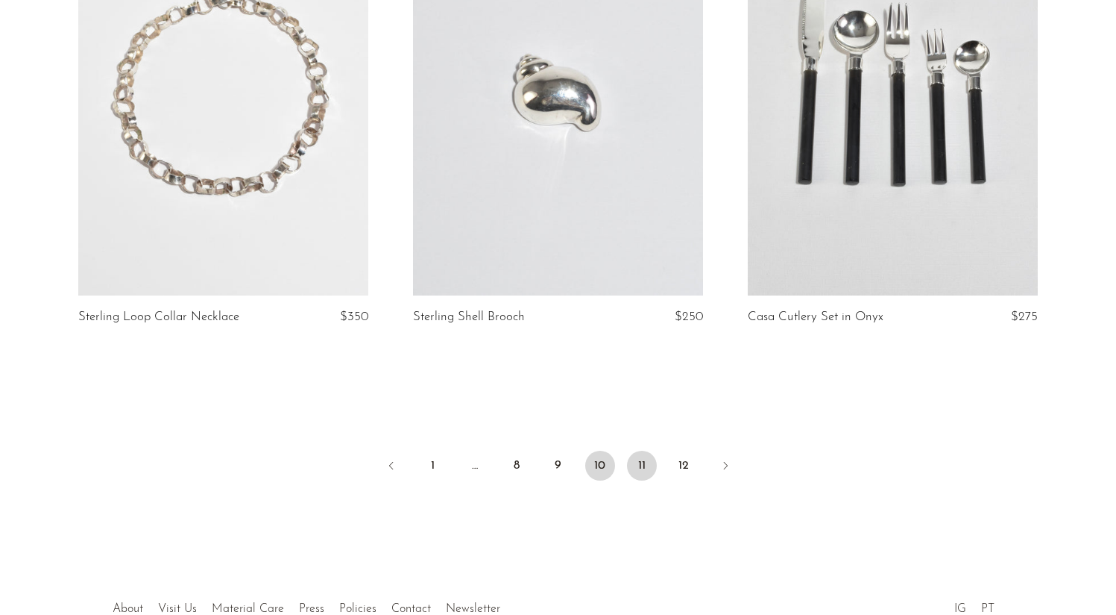
click at [637, 450] on link "11" at bounding box center [642, 465] width 30 height 30
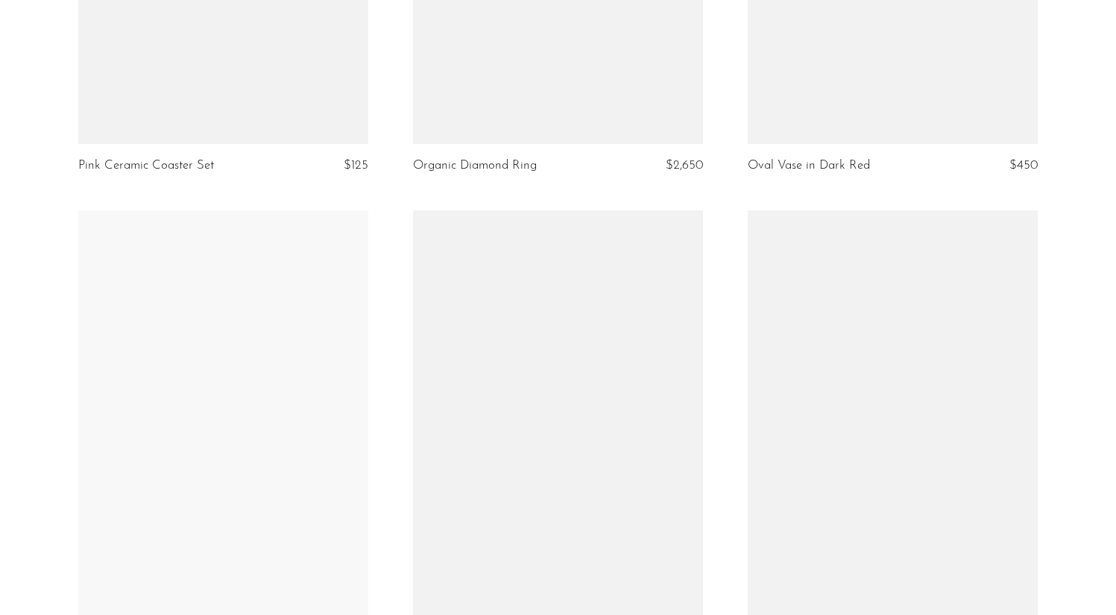
scroll to position [1832, 0]
